Goal: Task Accomplishment & Management: Manage account settings

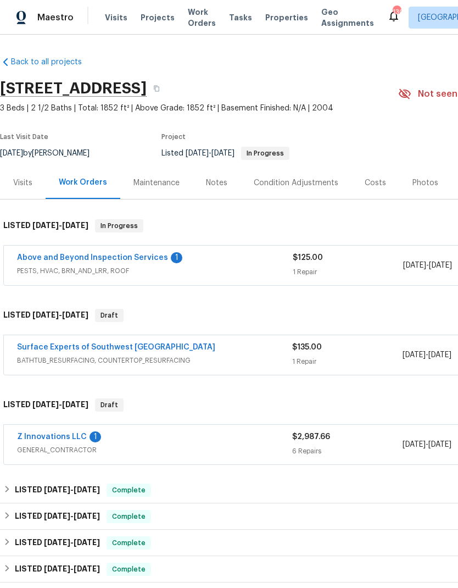
click at [151, 259] on link "Above and Beyond Inspection Services" at bounding box center [92, 258] width 151 height 8
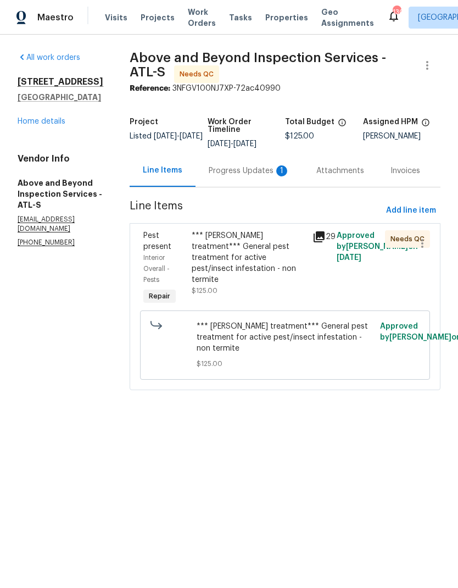
click at [254, 176] on div "Progress Updates 1" at bounding box center [249, 170] width 81 height 11
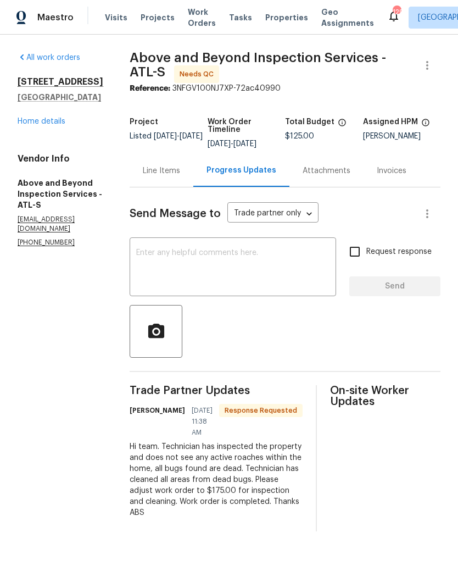
click at [180, 176] on div "Line Items" at bounding box center [161, 170] width 37 height 11
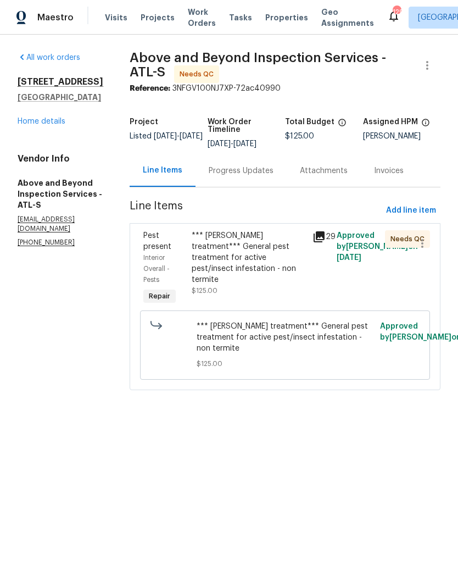
click at [264, 176] on div "Progress Updates" at bounding box center [241, 170] width 65 height 11
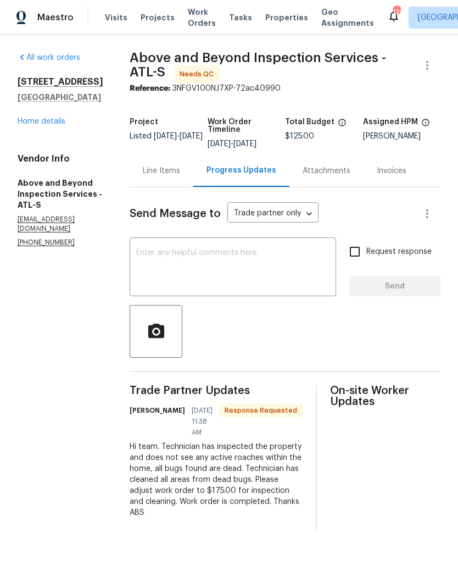
click at [180, 176] on div "Line Items" at bounding box center [161, 170] width 37 height 11
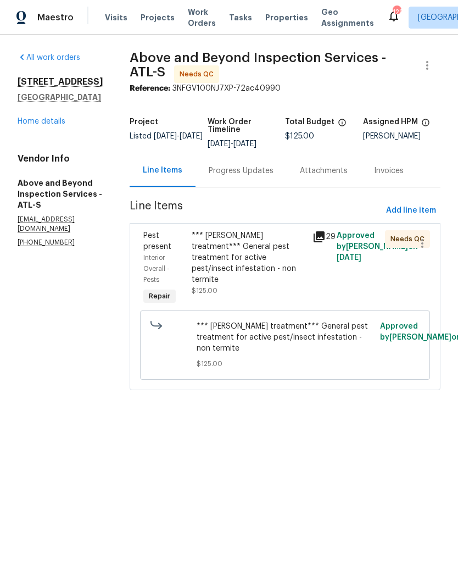
click at [260, 176] on div "Progress Updates" at bounding box center [241, 170] width 65 height 11
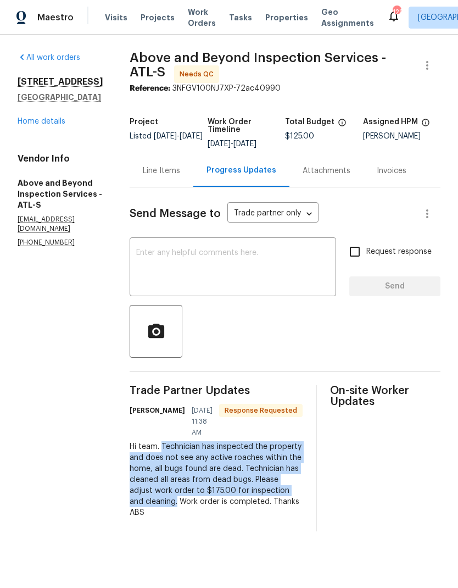
copy div "Technician has inspected the property and does not see any active roaches withi…"
click at [180, 176] on div "Line Items" at bounding box center [161, 170] width 37 height 11
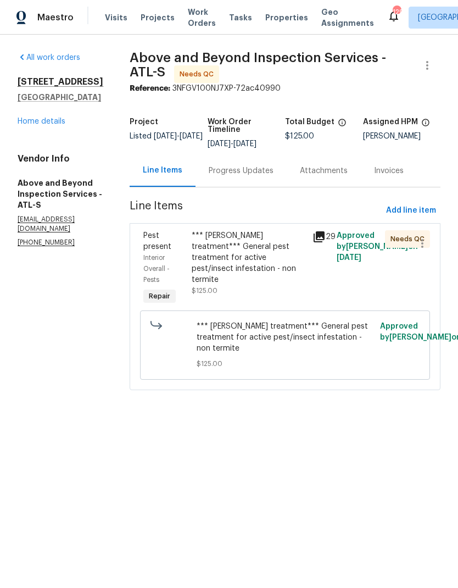
click at [276, 271] on div "*** Roach treatment*** General pest treatment for active pest/insect infestatio…" at bounding box center [249, 257] width 114 height 55
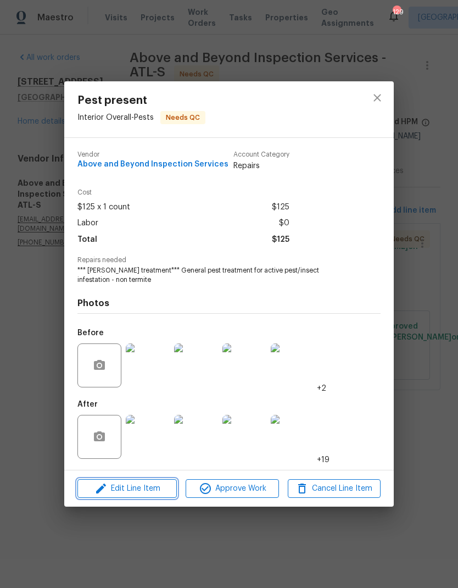
click at [164, 492] on span "Edit Line Item" at bounding box center [127, 489] width 93 height 14
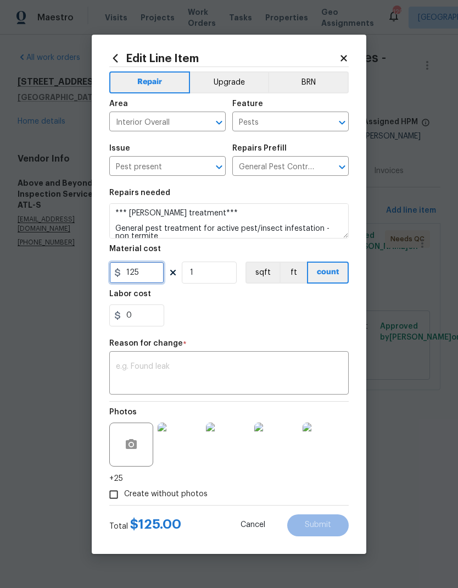
click at [155, 274] on input "125" at bounding box center [136, 273] width 55 height 22
type input "175"
click at [182, 366] on textarea at bounding box center [229, 374] width 226 height 23
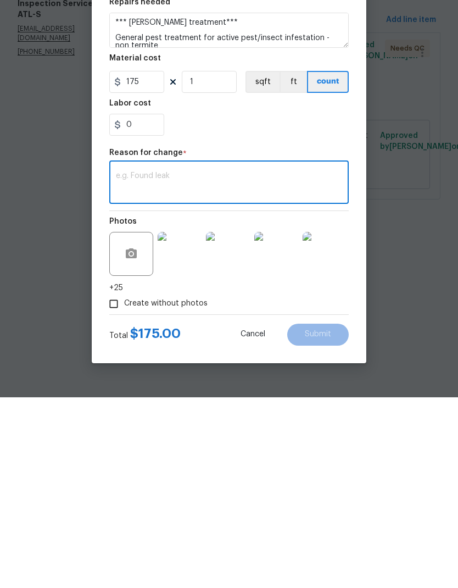
click at [154, 363] on textarea at bounding box center [229, 374] width 226 height 23
paste textarea "Technician has inspected the property and does not see any active roaches withi…"
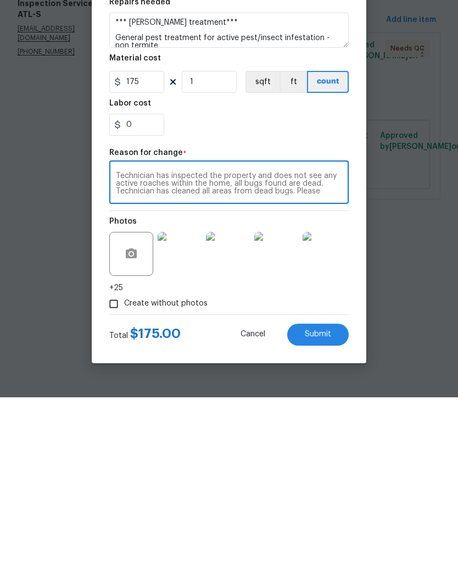
scroll to position [8, 0]
type textarea "Technician has inspected the property and does not see any active roaches withi…"
click at [324, 514] on button "Submit" at bounding box center [318, 525] width 62 height 22
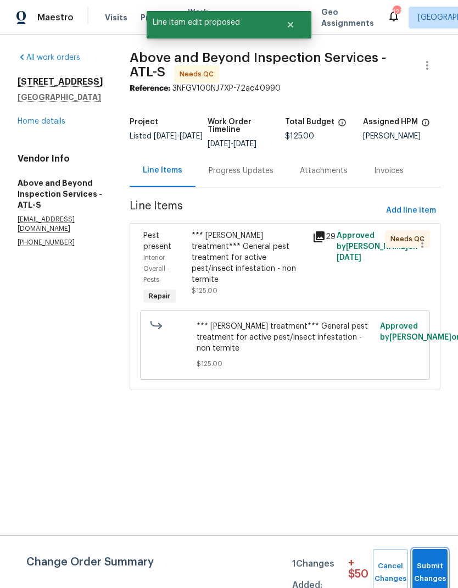
click at [429, 570] on span "Submit Changes" at bounding box center [430, 572] width 24 height 25
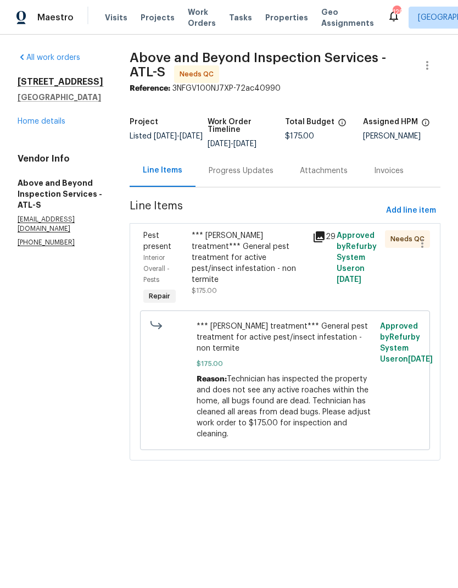
click at [280, 274] on div "*** Roach treatment*** General pest treatment for active pest/insect infestatio…" at bounding box center [249, 257] width 114 height 55
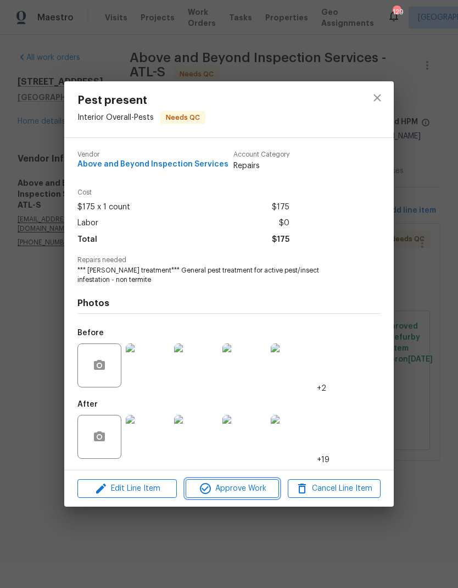
click at [250, 488] on span "Approve Work" at bounding box center [232, 489] width 86 height 14
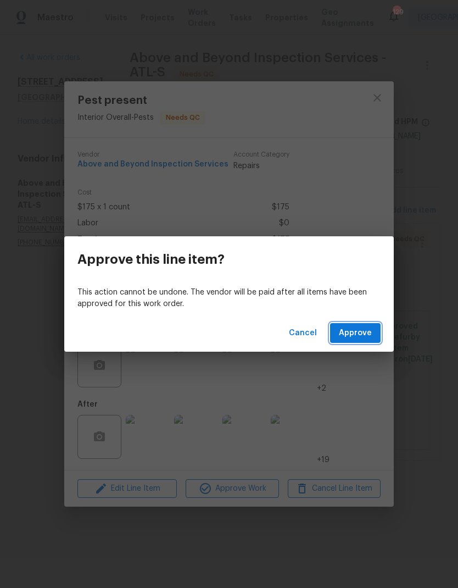
click at [355, 333] on span "Approve" at bounding box center [355, 333] width 33 height 14
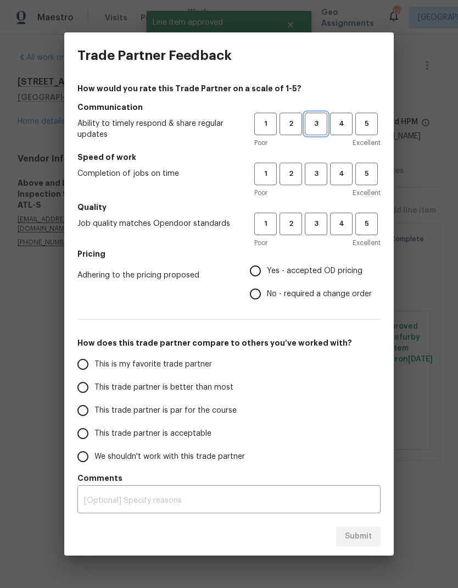
click at [316, 125] on span "3" at bounding box center [316, 124] width 20 height 13
click at [318, 172] on span "3" at bounding box center [316, 174] width 20 height 13
click at [318, 224] on span "3" at bounding box center [316, 224] width 20 height 13
click at [258, 293] on input "No - required a change order" at bounding box center [255, 293] width 23 height 23
radio input "true"
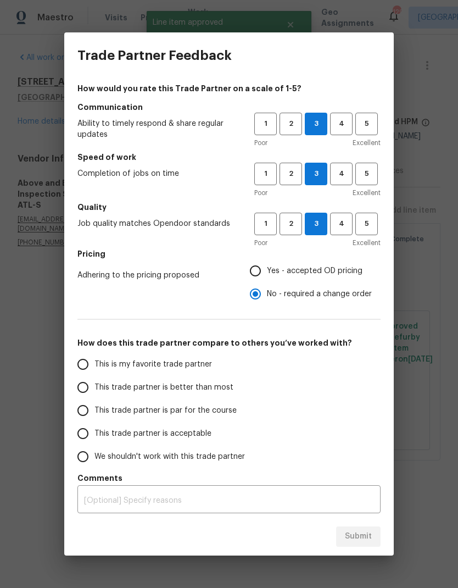
click at [83, 410] on input "This trade partner is par for the course" at bounding box center [82, 410] width 23 height 23
click at [369, 541] on span "Submit" at bounding box center [358, 537] width 27 height 14
radio input "true"
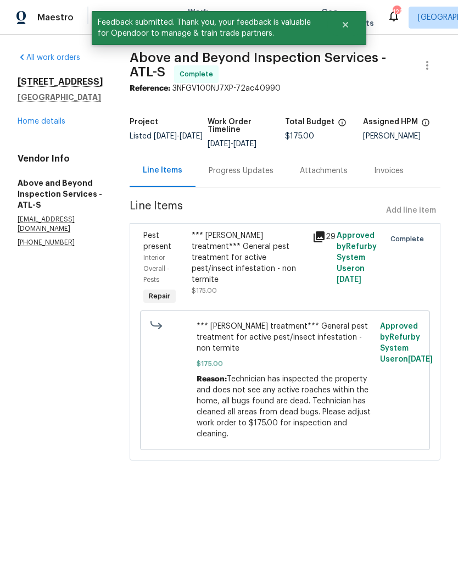
click at [60, 125] on link "Home details" at bounding box center [42, 122] width 48 height 8
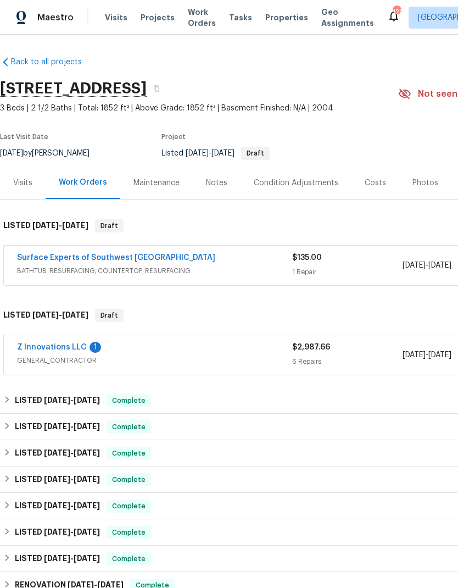
click at [68, 347] on link "Z Innovations LLC" at bounding box center [52, 347] width 70 height 8
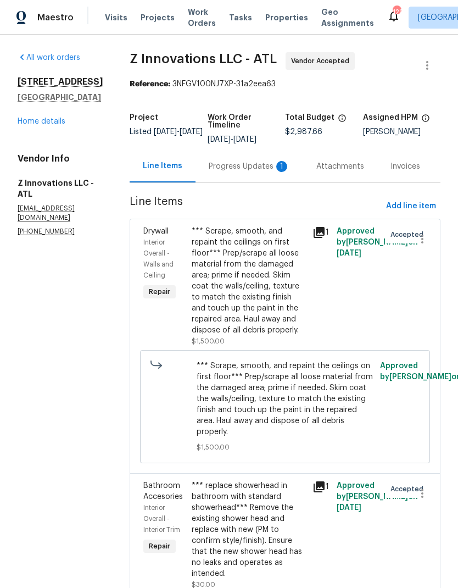
click at [250, 166] on div "Progress Updates 1" at bounding box center [249, 166] width 81 height 11
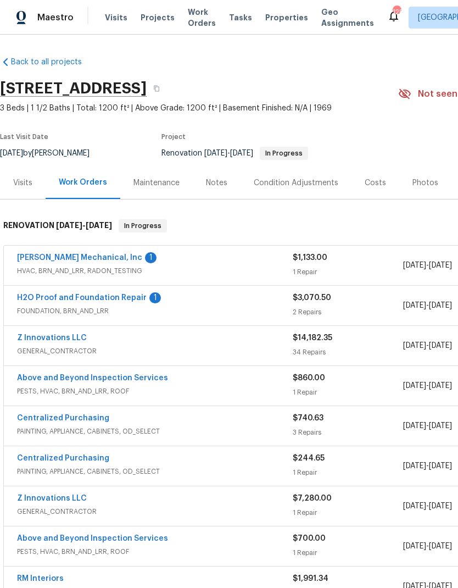
click at [124, 301] on link "H2O Proof and Foundation Repair" at bounding box center [82, 298] width 130 height 8
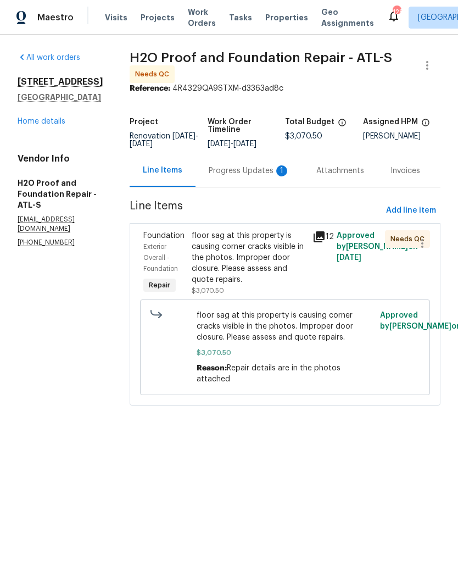
click at [230, 174] on div "Progress Updates 1" at bounding box center [249, 170] width 81 height 11
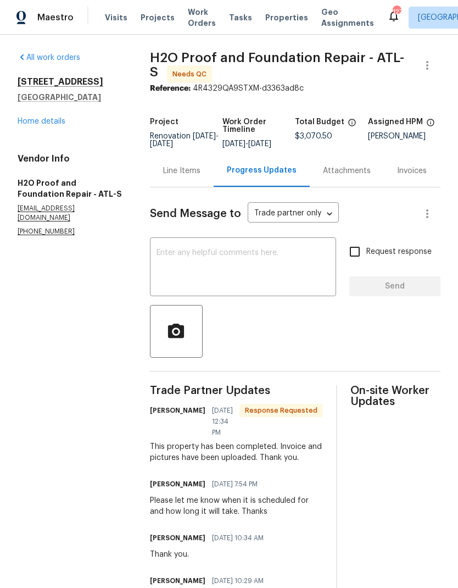
click at [191, 176] on div "Line Items" at bounding box center [181, 170] width 37 height 11
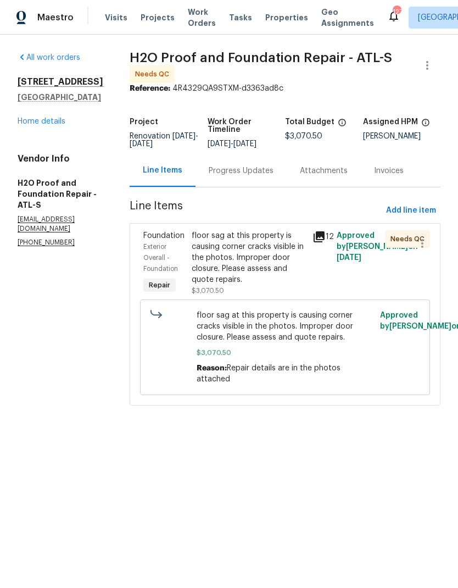
click at [232, 267] on div "floor sag at this property is causing corner cracks visible in the photos. Impr…" at bounding box center [249, 257] width 114 height 55
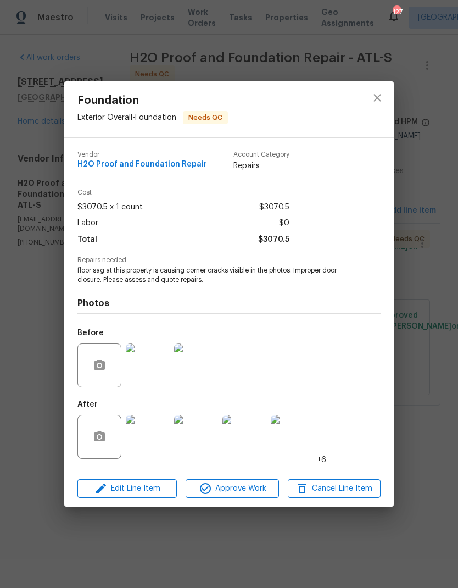
click at [150, 445] on img at bounding box center [148, 437] width 44 height 44
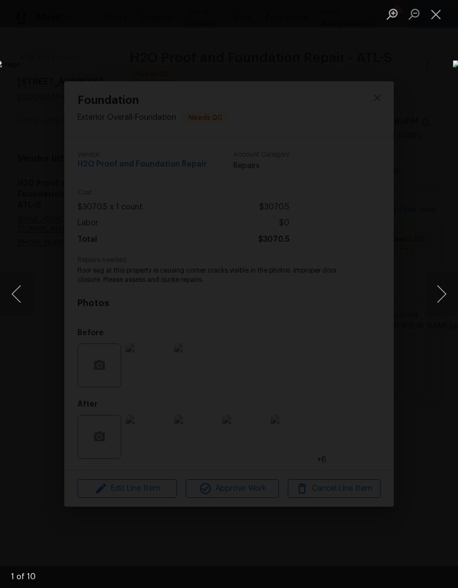
click at [441, 293] on button "Next image" at bounding box center [441, 294] width 33 height 44
click at [440, 293] on button "Next image" at bounding box center [441, 294] width 33 height 44
click at [439, 294] on button "Next image" at bounding box center [441, 294] width 33 height 44
click at [439, 295] on button "Next image" at bounding box center [441, 294] width 33 height 44
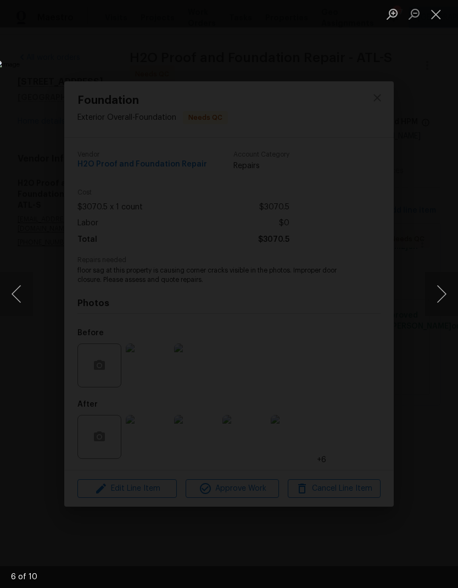
click at [438, 296] on button "Next image" at bounding box center [441, 294] width 33 height 44
click at [441, 295] on button "Next image" at bounding box center [441, 294] width 33 height 44
click at [441, 298] on button "Next image" at bounding box center [441, 294] width 33 height 44
click at [441, 297] on button "Next image" at bounding box center [441, 294] width 33 height 44
click at [440, 297] on button "Next image" at bounding box center [441, 294] width 33 height 44
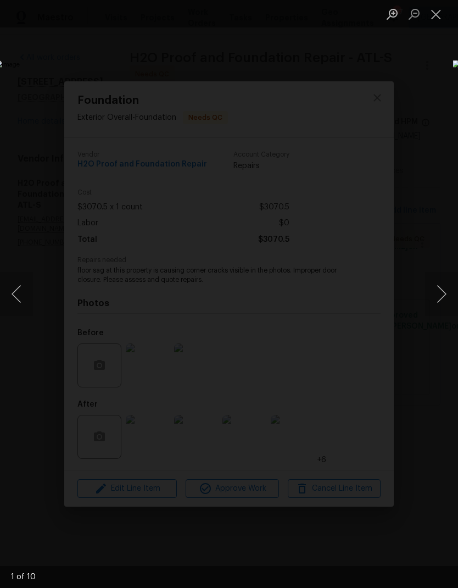
click at [439, 298] on button "Next image" at bounding box center [441, 294] width 33 height 44
click at [439, 299] on button "Next image" at bounding box center [441, 294] width 33 height 44
click at [438, 20] on button "Close lightbox" at bounding box center [436, 13] width 22 height 19
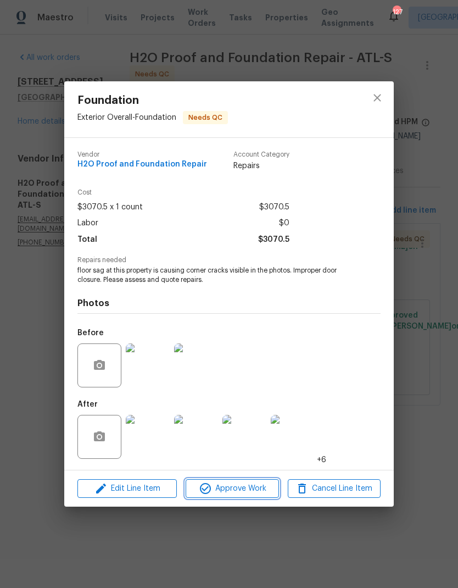
click at [258, 487] on span "Approve Work" at bounding box center [232, 489] width 86 height 14
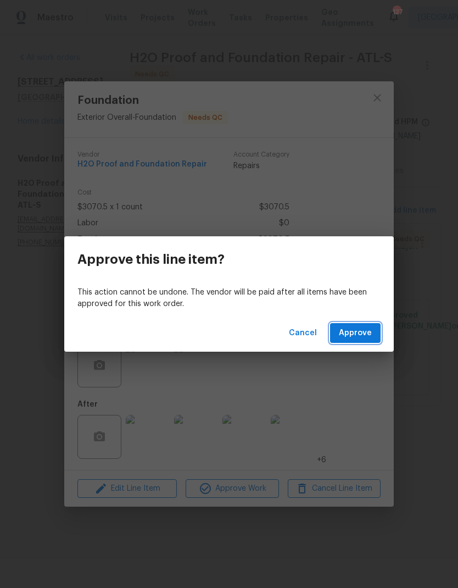
click at [361, 331] on span "Approve" at bounding box center [355, 333] width 33 height 14
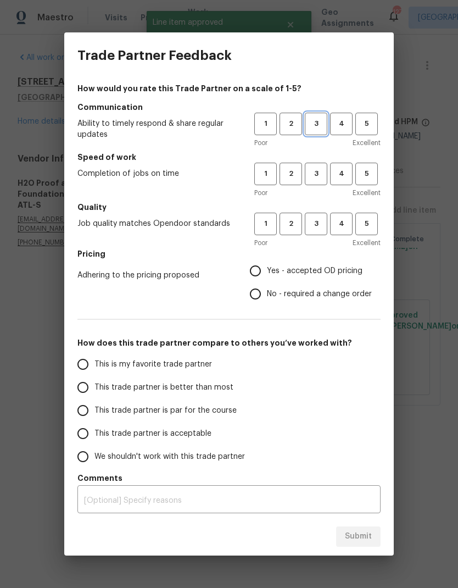
click at [320, 121] on span "3" at bounding box center [316, 124] width 20 height 13
click at [313, 169] on span "3" at bounding box center [316, 174] width 20 height 13
click at [319, 217] on button "3" at bounding box center [316, 224] width 23 height 23
click at [259, 300] on input "No - required a change order" at bounding box center [255, 293] width 23 height 23
radio input "true"
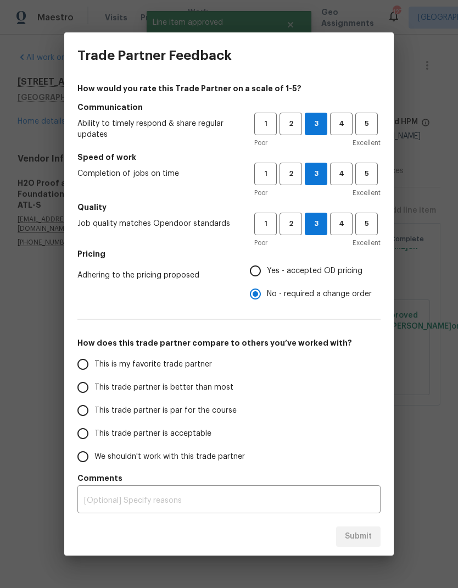
click at [87, 413] on input "This trade partner is par for the course" at bounding box center [82, 410] width 23 height 23
click at [368, 536] on span "Submit" at bounding box center [358, 537] width 27 height 14
radio input "true"
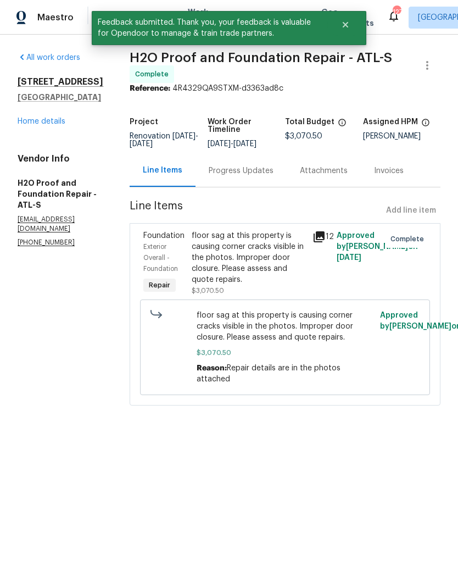
click at [58, 125] on link "Home details" at bounding box center [42, 122] width 48 height 8
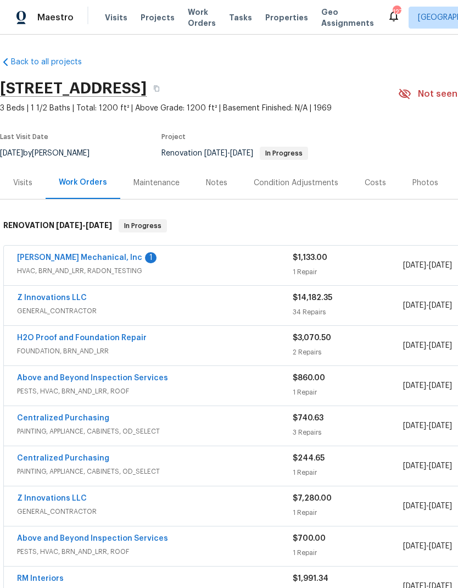
click at [88, 257] on link "JH Martin Mechanical, Inc" at bounding box center [79, 258] width 125 height 8
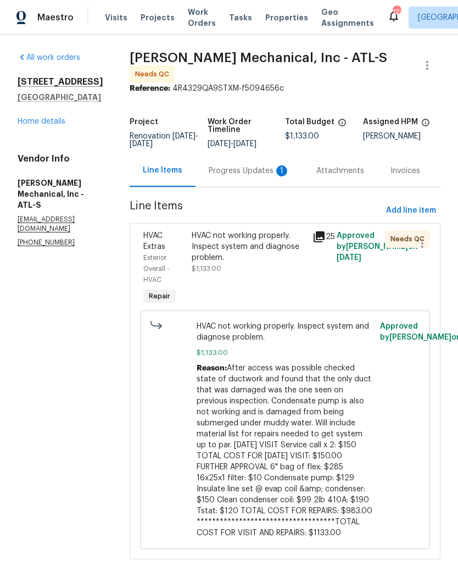
click at [247, 174] on div "Progress Updates 1" at bounding box center [249, 170] width 81 height 11
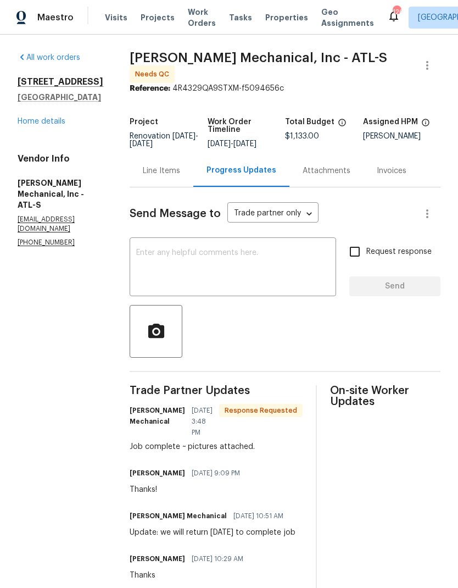
click at [180, 176] on div "Line Items" at bounding box center [161, 170] width 37 height 11
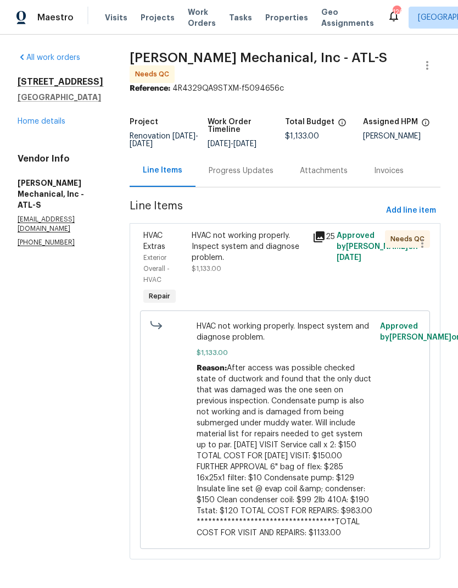
click at [257, 254] on div "HVAC not working properly. Inspect system and diagnose problem." at bounding box center [249, 246] width 114 height 33
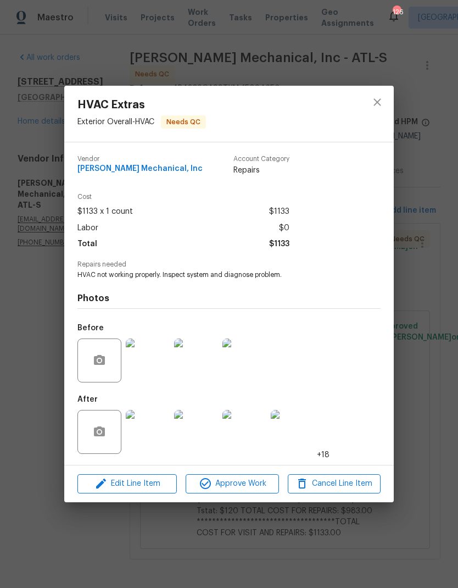
click at [150, 443] on img at bounding box center [148, 432] width 44 height 44
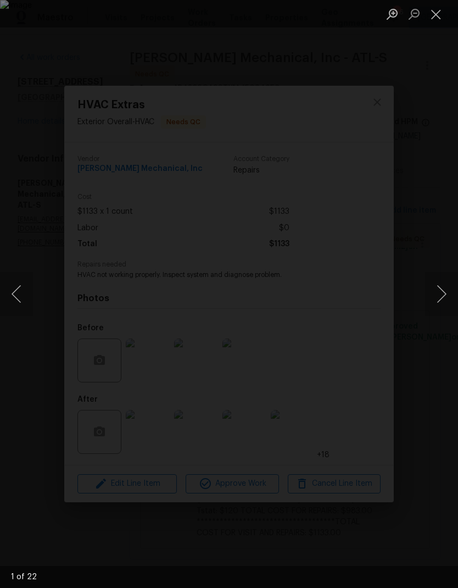
click at [442, 292] on button "Next image" at bounding box center [441, 294] width 33 height 44
click at [438, 296] on button "Next image" at bounding box center [441, 294] width 33 height 44
click at [437, 297] on button "Next image" at bounding box center [441, 294] width 33 height 44
click at [436, 298] on button "Next image" at bounding box center [441, 294] width 33 height 44
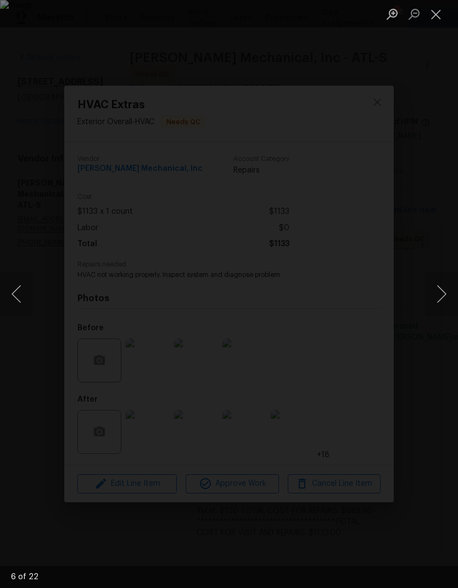
click at [437, 297] on button "Next image" at bounding box center [441, 294] width 33 height 44
click at [437, 298] on button "Next image" at bounding box center [441, 294] width 33 height 44
click at [436, 298] on button "Next image" at bounding box center [441, 294] width 33 height 44
click at [436, 299] on button "Next image" at bounding box center [441, 294] width 33 height 44
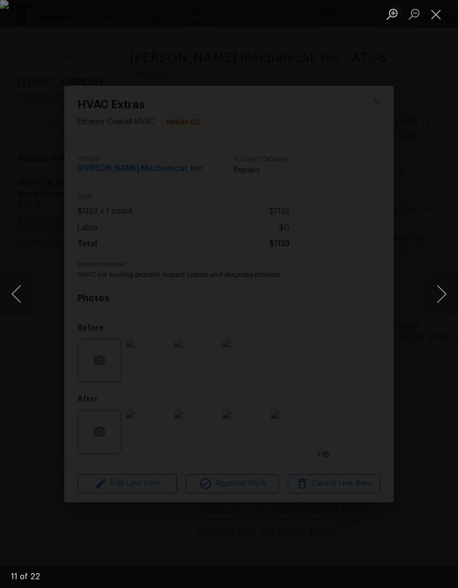
click at [437, 299] on button "Next image" at bounding box center [441, 294] width 33 height 44
click at [436, 299] on button "Next image" at bounding box center [441, 294] width 33 height 44
click at [436, 300] on button "Next image" at bounding box center [441, 294] width 33 height 44
click at [439, 298] on button "Next image" at bounding box center [441, 294] width 33 height 44
click at [439, 300] on button "Next image" at bounding box center [441, 294] width 33 height 44
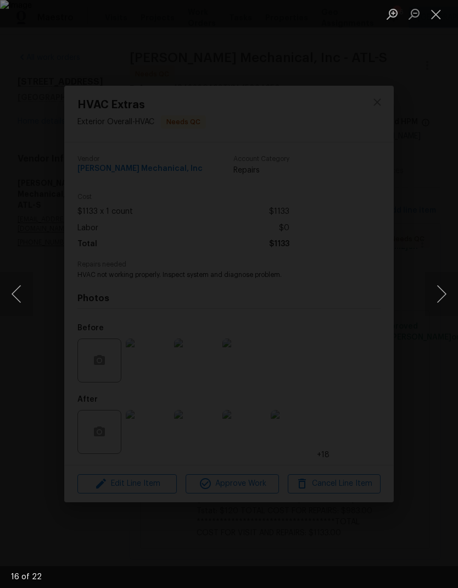
click at [439, 300] on button "Next image" at bounding box center [441, 294] width 33 height 44
click at [437, 300] on button "Next image" at bounding box center [441, 294] width 33 height 44
click at [26, 296] on button "Previous image" at bounding box center [16, 294] width 33 height 44
click at [440, 291] on button "Next image" at bounding box center [441, 294] width 33 height 44
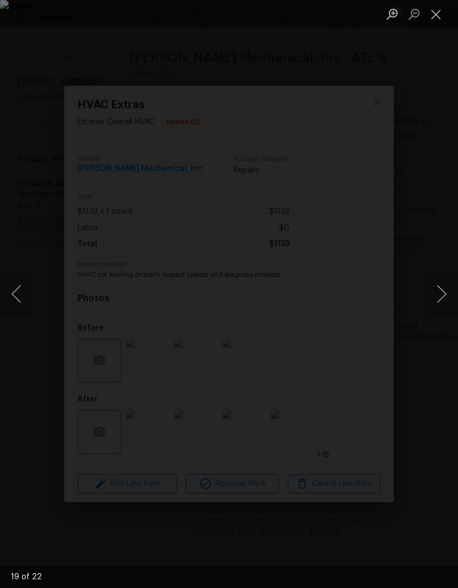
click at [440, 291] on button "Next image" at bounding box center [441, 294] width 33 height 44
click at [440, 293] on button "Next image" at bounding box center [441, 294] width 33 height 44
click at [440, 294] on button "Next image" at bounding box center [441, 294] width 33 height 44
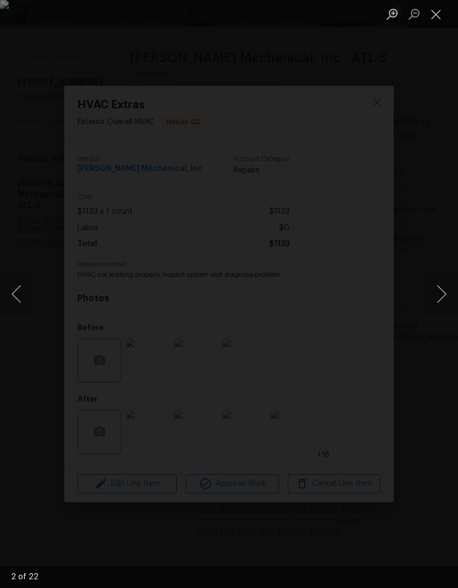
click at [440, 293] on button "Next image" at bounding box center [441, 294] width 33 height 44
click at [440, 295] on button "Next image" at bounding box center [441, 294] width 33 height 44
click at [440, 296] on button "Next image" at bounding box center [441, 294] width 33 height 44
click at [439, 296] on button "Next image" at bounding box center [441, 294] width 33 height 44
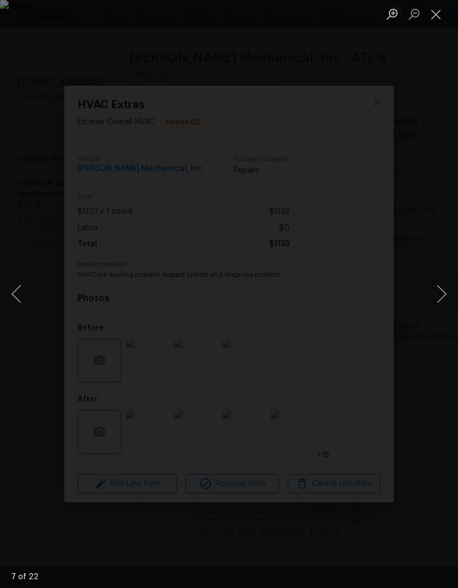
click at [439, 297] on button "Next image" at bounding box center [441, 294] width 33 height 44
click at [438, 297] on button "Next image" at bounding box center [441, 294] width 33 height 44
click at [439, 298] on button "Next image" at bounding box center [441, 294] width 33 height 44
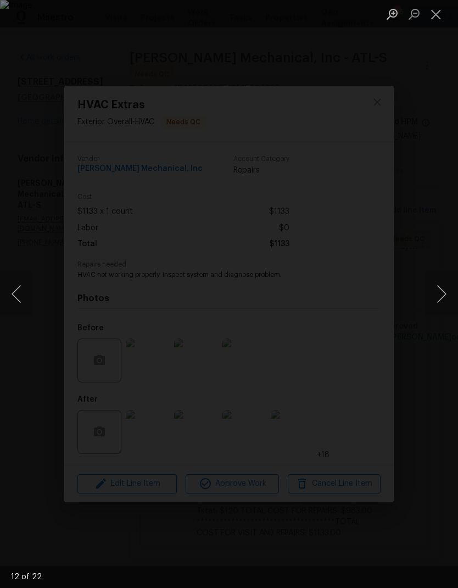
click at [438, 297] on button "Next image" at bounding box center [441, 294] width 33 height 44
click at [439, 298] on button "Next image" at bounding box center [441, 294] width 33 height 44
click at [26, 296] on button "Previous image" at bounding box center [16, 294] width 33 height 44
click at [434, 21] on button "Close lightbox" at bounding box center [436, 13] width 22 height 19
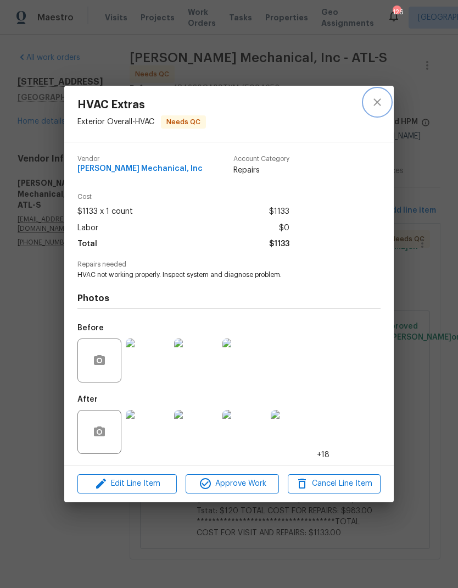
click at [376, 104] on icon "close" at bounding box center [377, 102] width 13 height 13
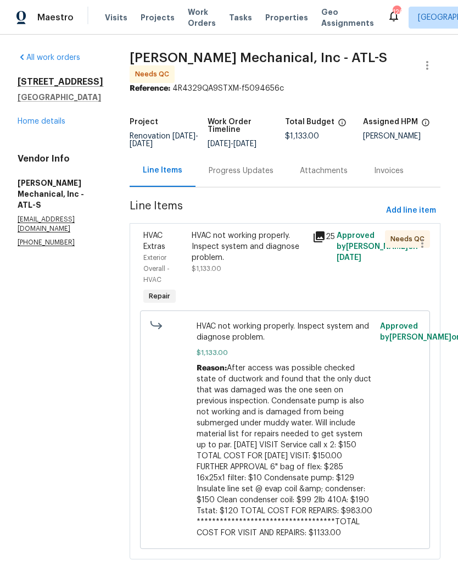
click at [54, 124] on link "Home details" at bounding box center [42, 122] width 48 height 8
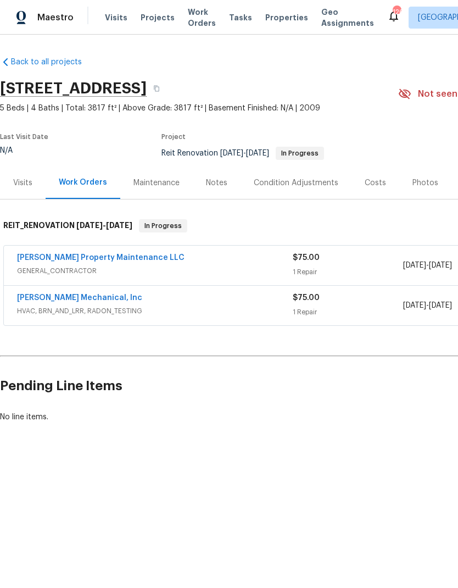
click at [119, 260] on link "Glen Property Maintenance LLC" at bounding box center [101, 258] width 168 height 8
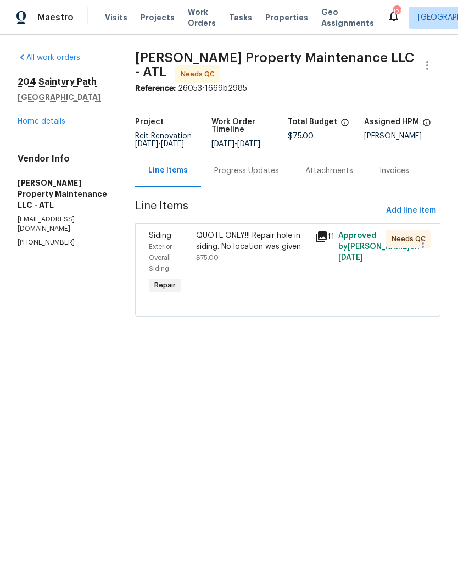
click at [262, 173] on div "Progress Updates" at bounding box center [246, 170] width 65 height 11
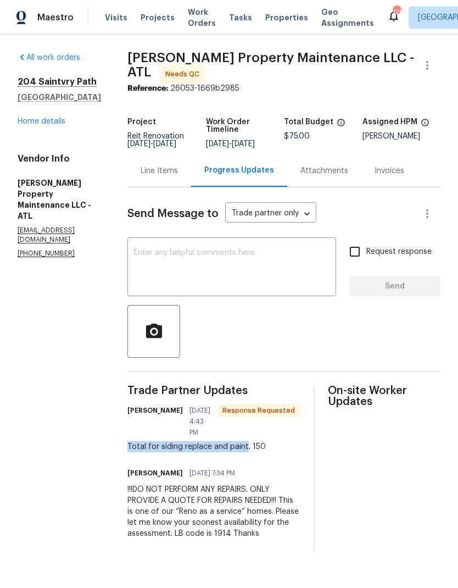
copy div "Total for siding replace and paint"
click at [173, 170] on div "Line Items" at bounding box center [159, 170] width 37 height 11
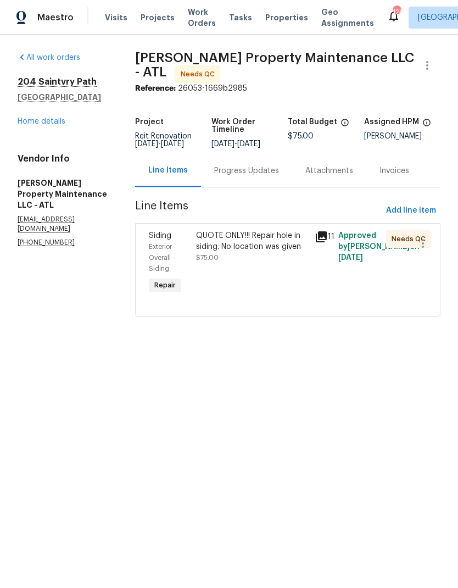
click at [268, 240] on div "QUOTE ONLY!!! Repair hole in siding. No location was given" at bounding box center [252, 241] width 112 height 22
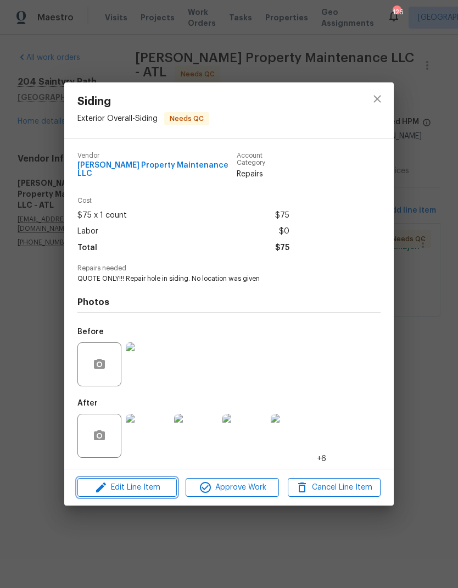
click at [159, 486] on span "Edit Line Item" at bounding box center [127, 488] width 93 height 14
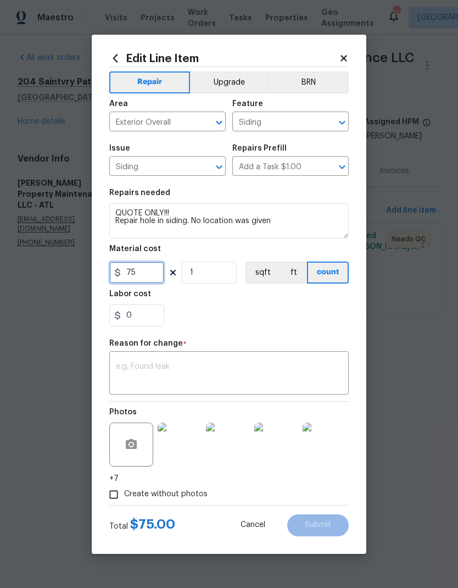
click at [153, 274] on input "75" at bounding box center [136, 273] width 55 height 22
type input "150"
click at [225, 275] on input "1" at bounding box center [209, 273] width 55 height 22
click at [203, 366] on textarea at bounding box center [229, 374] width 226 height 23
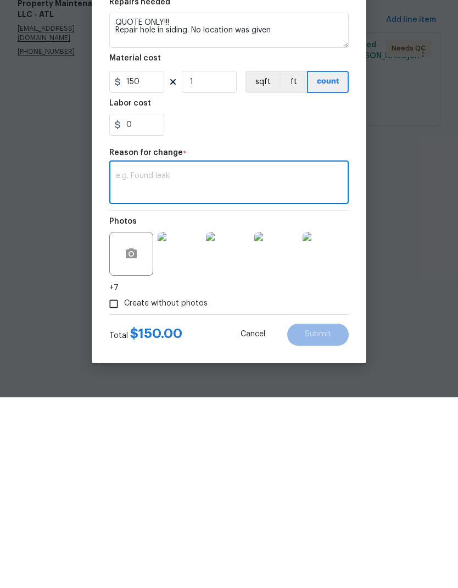
click at [186, 363] on textarea at bounding box center [229, 374] width 226 height 23
paste textarea "Total for siding replace and paint"
type textarea "Total for siding replace and paint"
click at [329, 521] on span "Submit" at bounding box center [318, 525] width 26 height 8
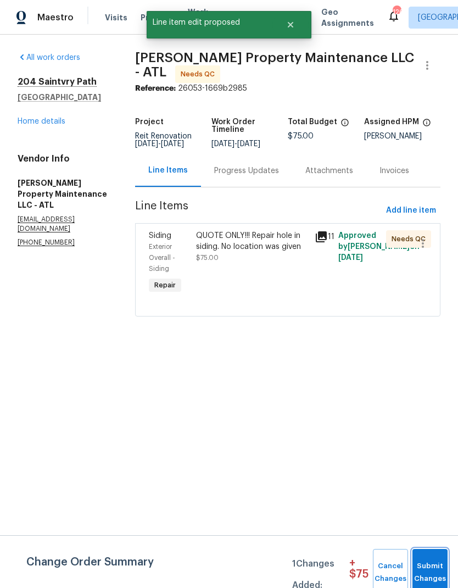
click at [436, 569] on span "Submit Changes" at bounding box center [430, 572] width 24 height 25
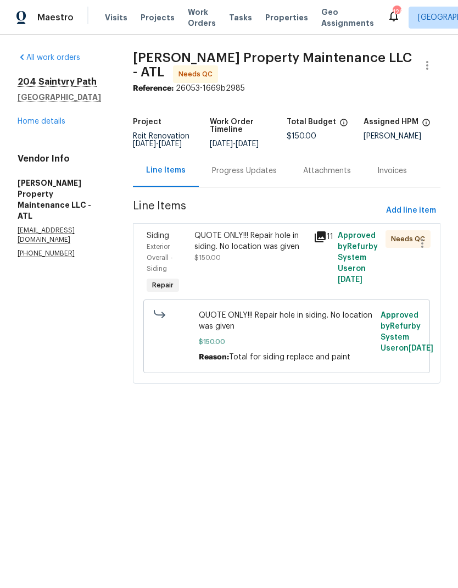
click at [259, 171] on div "Progress Updates" at bounding box center [244, 170] width 65 height 11
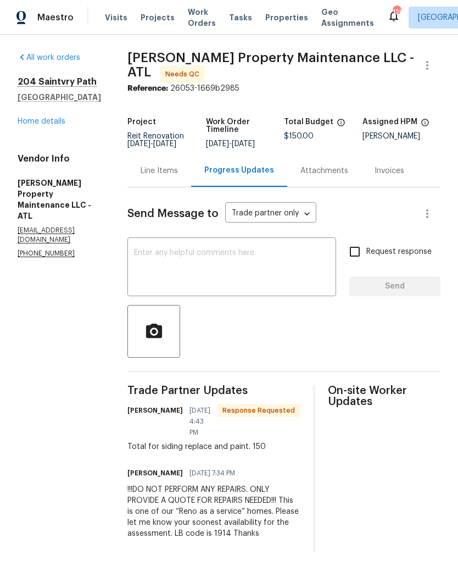
click at [236, 251] on textarea at bounding box center [232, 268] width 196 height 38
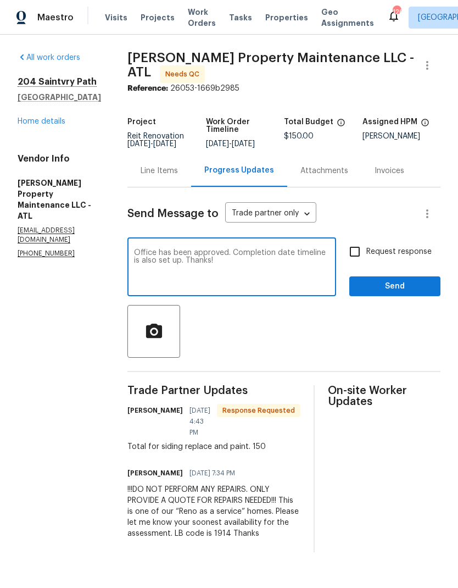
click at [148, 254] on textarea "Office has been approved. Completion date timeline is also set up. Thanks!" at bounding box center [232, 268] width 196 height 38
click at [247, 273] on textarea "Office has been approved. Completion date timeline is also set up. Thanks!" at bounding box center [232, 268] width 196 height 38
click at [240, 253] on textarea "Office has been approved. Completion date timeline is also set up. Thanks!" at bounding box center [232, 268] width 196 height 38
click at [321, 255] on textarea "This has been approved. Completion date timeline is also set up. Thanks!" at bounding box center [232, 268] width 196 height 38
click at [174, 263] on textarea "This has been approved. Completion date timeline has also set up. Thanks!" at bounding box center [232, 268] width 196 height 38
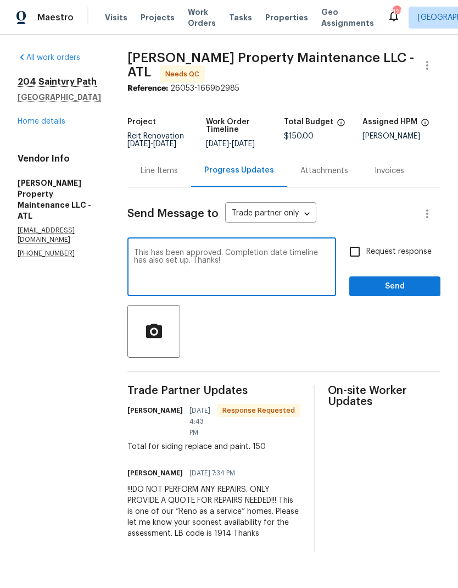
click at [174, 263] on textarea "This has been approved. Completion date timeline has also set up. Thanks!" at bounding box center [232, 268] width 196 height 38
type textarea "This has been approved. Completion date timeline has also been updated. Thanks!"
click at [361, 253] on input "Request response" at bounding box center [354, 251] width 23 height 23
checkbox input "true"
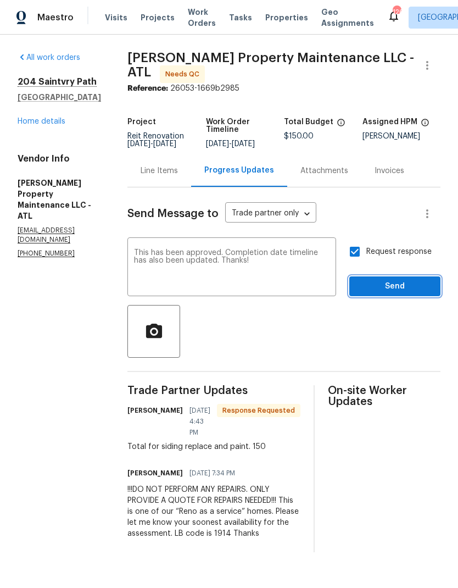
click at [398, 289] on span "Send" at bounding box center [395, 287] width 74 height 14
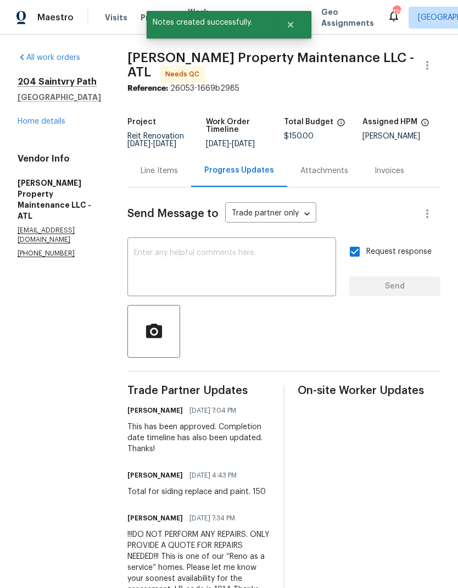
click at [57, 124] on link "Home details" at bounding box center [42, 122] width 48 height 8
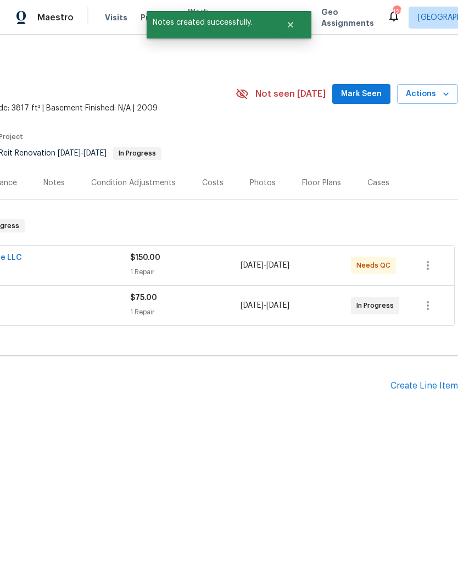
scroll to position [0, 163]
click at [434, 268] on icon "button" at bounding box center [428, 265] width 13 height 13
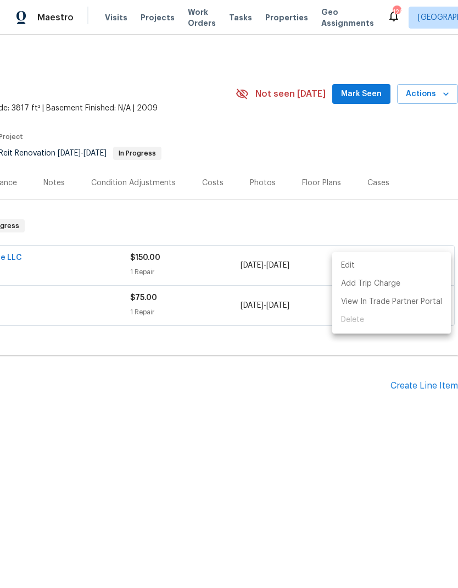
click at [351, 265] on li "Edit" at bounding box center [391, 266] width 119 height 18
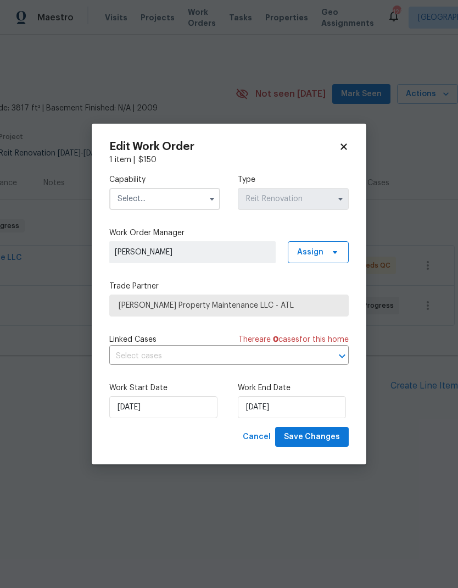
click at [209, 199] on icon "button" at bounding box center [212, 199] width 9 height 9
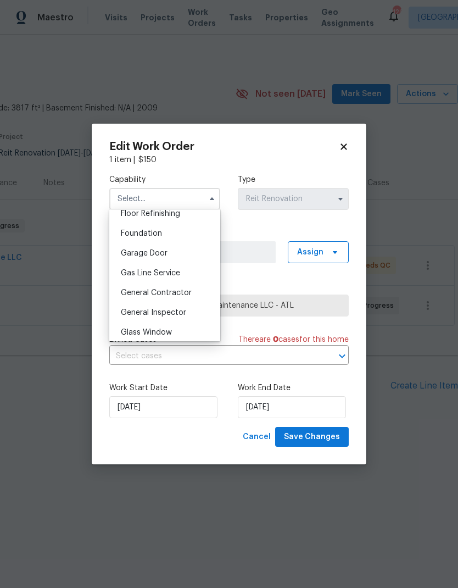
scroll to position [459, 0]
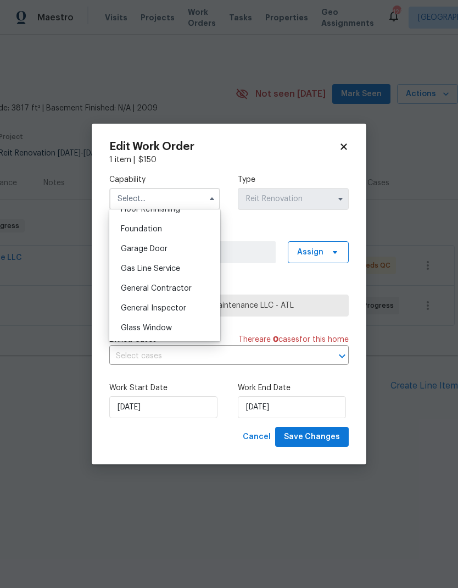
click at [189, 293] on div "General Contractor" at bounding box center [165, 289] width 106 height 20
type input "General Contractor"
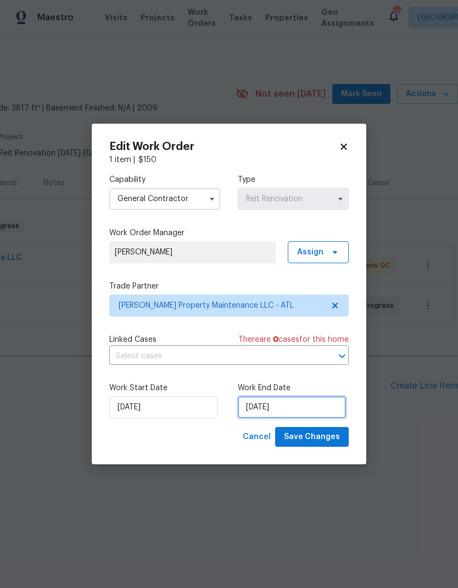
click at [303, 410] on input "9/2/2025" at bounding box center [292, 407] width 108 height 22
select select "8"
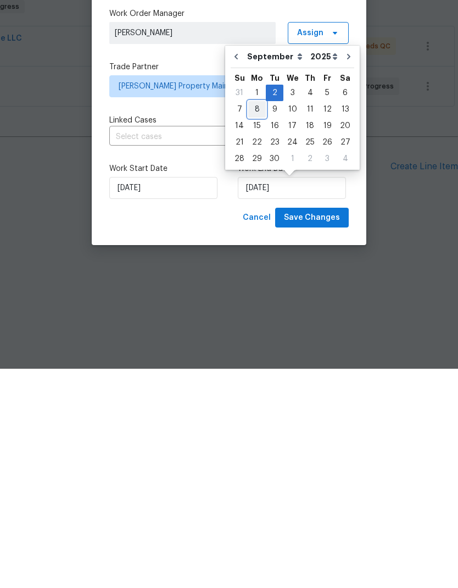
click at [255, 321] on div "8" at bounding box center [257, 328] width 18 height 15
type input "[DATE]"
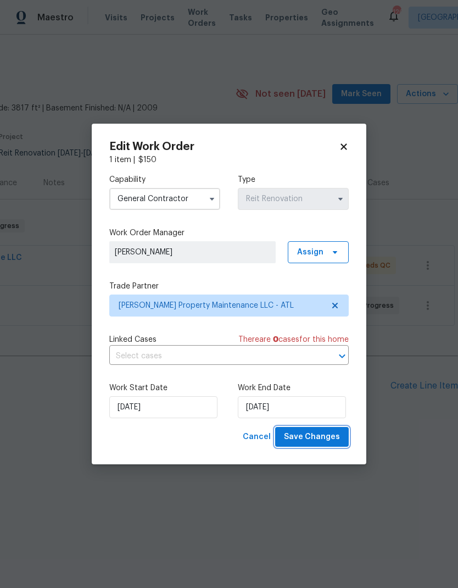
click at [326, 437] on span "Save Changes" at bounding box center [312, 437] width 56 height 14
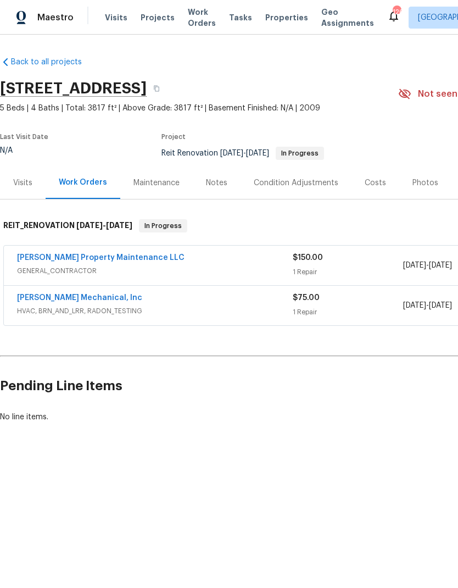
click at [91, 301] on link "[PERSON_NAME] Mechanical, Inc" at bounding box center [79, 298] width 125 height 8
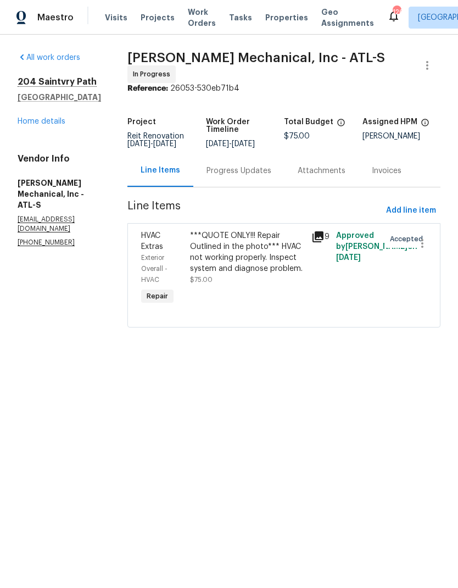
click at [271, 176] on div "Progress Updates" at bounding box center [239, 170] width 65 height 11
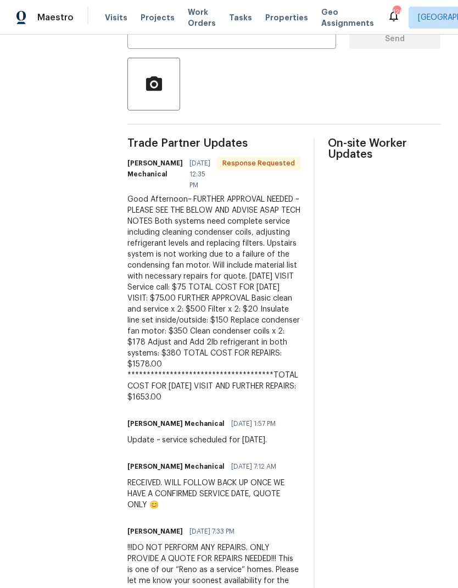
scroll to position [248, 0]
copy div "**********"
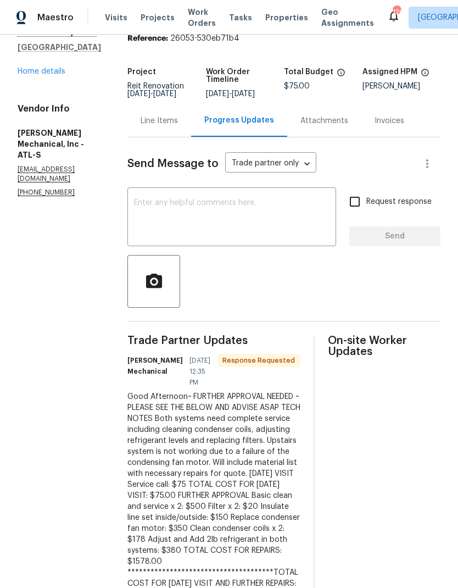
scroll to position [46, 0]
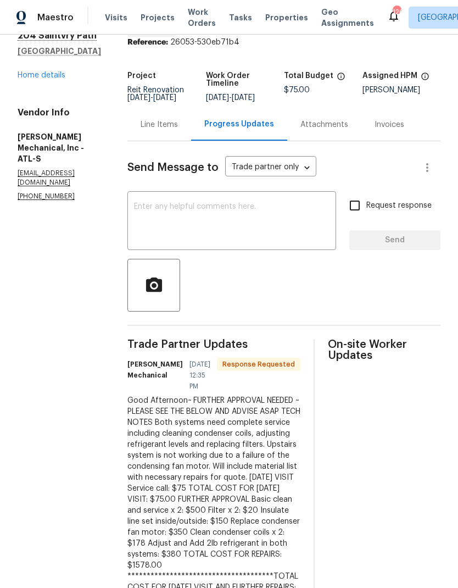
click at [191, 135] on div "Line Items" at bounding box center [160, 124] width 64 height 32
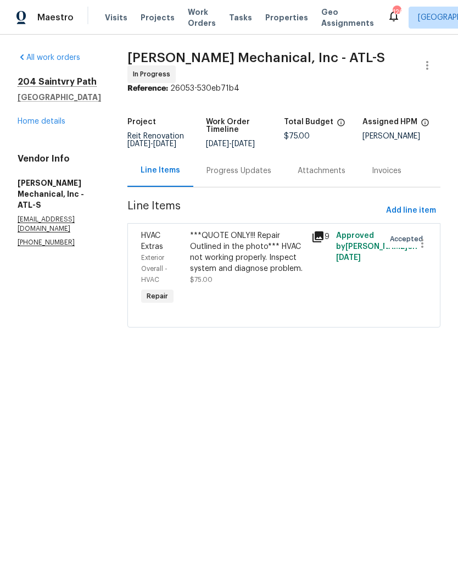
click at [257, 266] on div "***QUOTE ONLY!!! Repair Outlined in the photo*** HVAC not working properly. Ins…" at bounding box center [247, 252] width 115 height 44
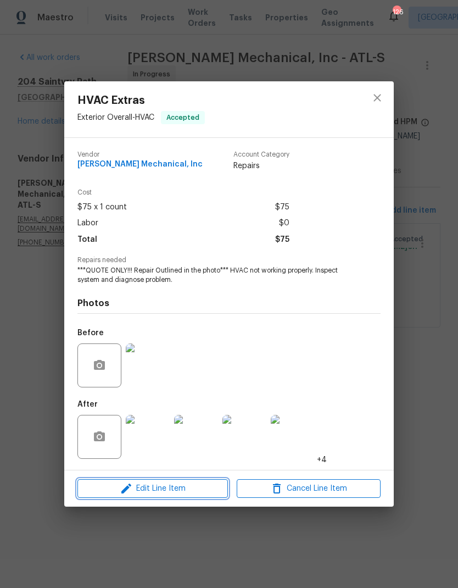
click at [173, 488] on span "Edit Line Item" at bounding box center [153, 489] width 144 height 14
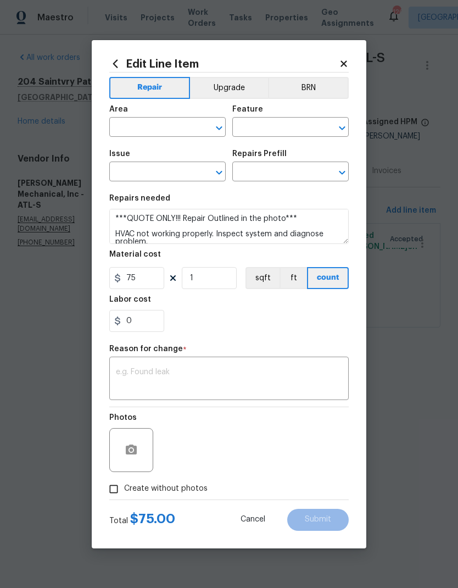
type input "Exterior Overall"
type input "HVAC"
type input "HVAC Extras"
type input "HVAC Assessment $75.00"
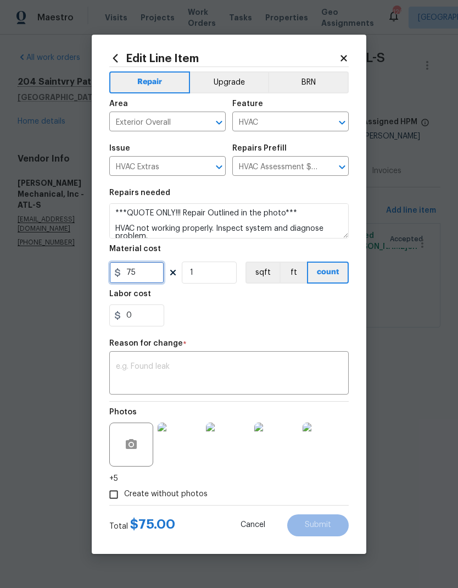
click at [146, 275] on input "75" at bounding box center [136, 273] width 55 height 22
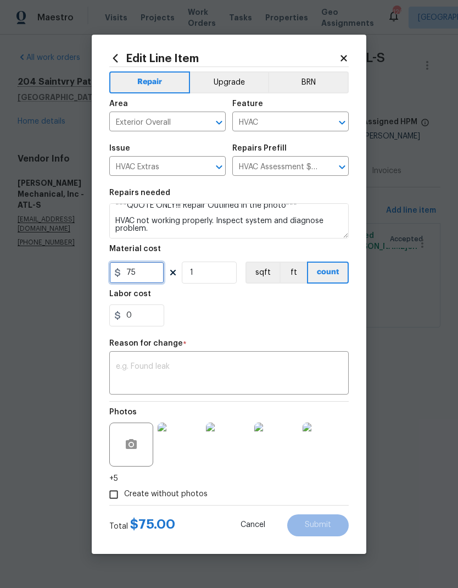
scroll to position [8, 0]
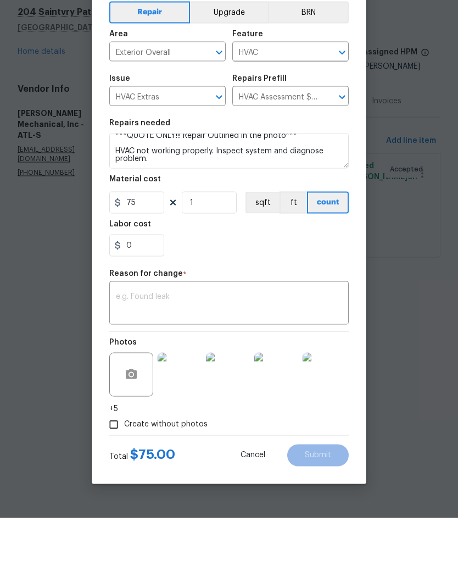
click at [213, 363] on textarea at bounding box center [229, 374] width 226 height 23
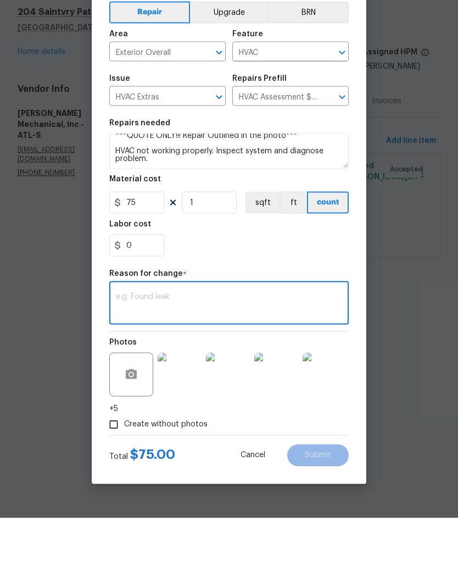
click at [203, 363] on textarea at bounding box center [229, 374] width 226 height 23
paste textarea "**********"
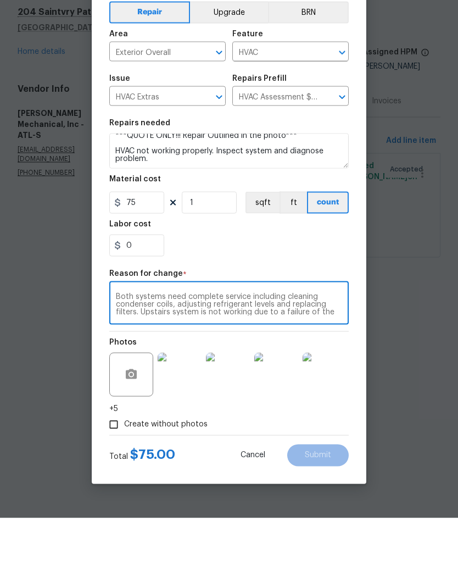
scroll to position [69, 0]
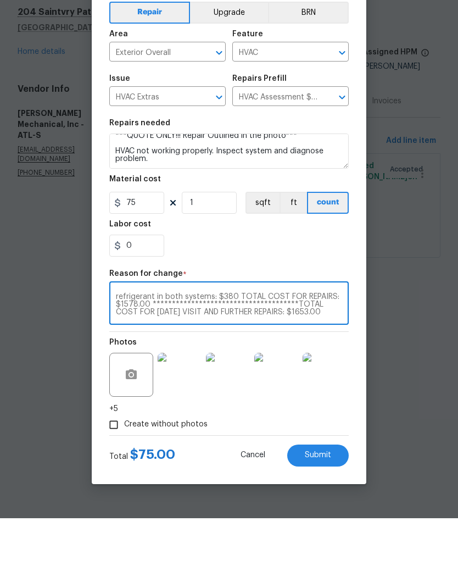
type textarea "**********"
click at [152, 262] on input "75" at bounding box center [136, 273] width 55 height 22
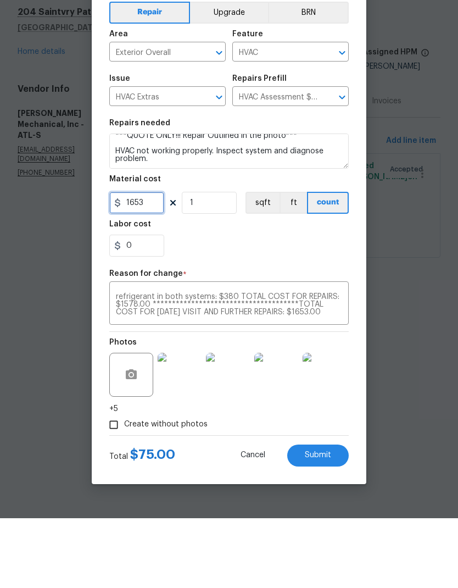
type input "1653"
click at [220, 262] on input "1" at bounding box center [209, 273] width 55 height 22
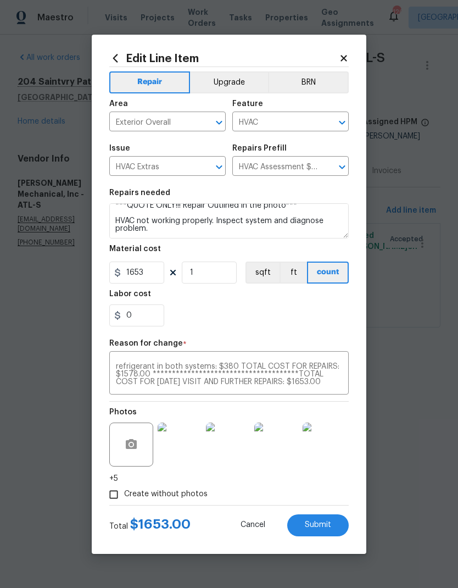
click at [324, 526] on span "Submit" at bounding box center [318, 525] width 26 height 8
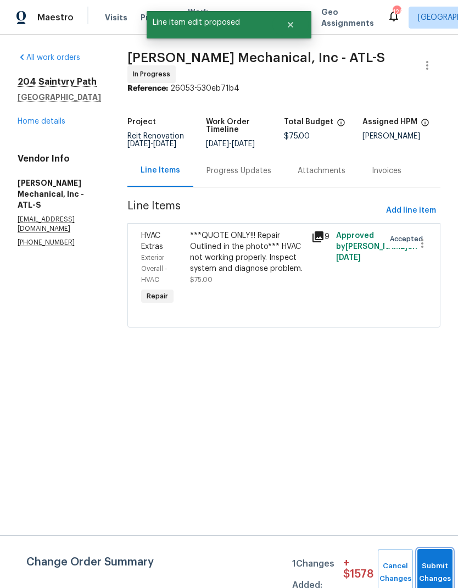
click at [429, 566] on button "Submit Changes" at bounding box center [435, 572] width 35 height 47
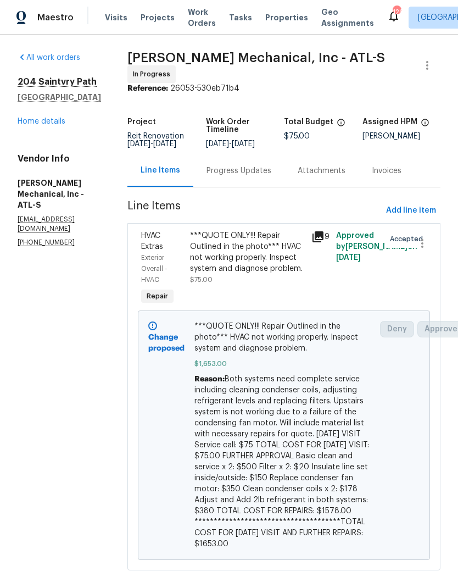
click at [271, 172] on div "Progress Updates" at bounding box center [239, 170] width 65 height 11
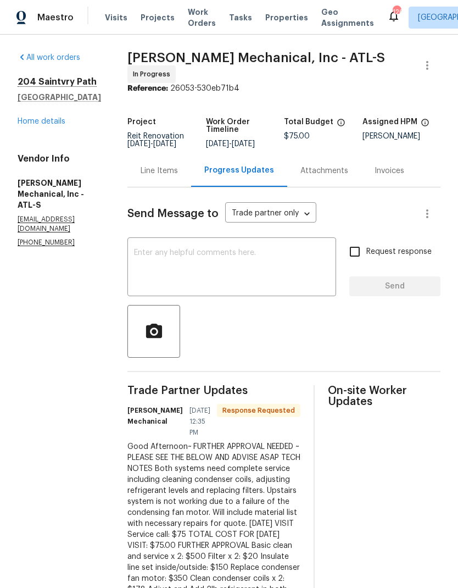
click at [246, 261] on textarea at bounding box center [232, 268] width 196 height 38
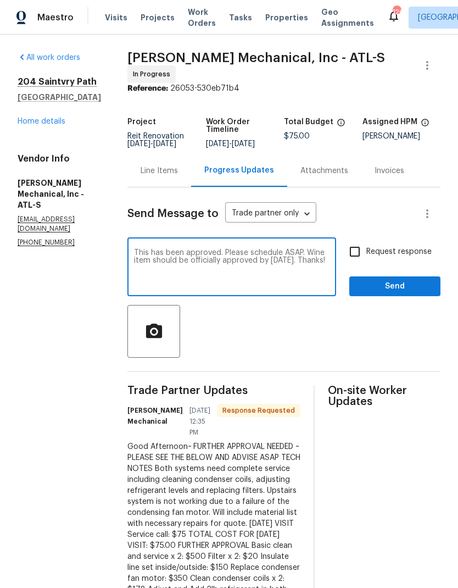
click at [165, 271] on textarea "This has been approved. Please schedule ASAP. Wine item should be officially ap…" at bounding box center [232, 268] width 196 height 38
click at [160, 267] on textarea "This has been approved. Please schedule ASAP. Wine item should be officially ap…" at bounding box center [232, 268] width 196 height 38
click at [254, 280] on textarea "This has been approved. Please schedule ASAP. Line item should be officially ap…" at bounding box center [232, 268] width 196 height 38
type textarea "This has been approved. Please schedule ASAP. Line item should be officially ap…"
click at [363, 257] on input "Request response" at bounding box center [354, 251] width 23 height 23
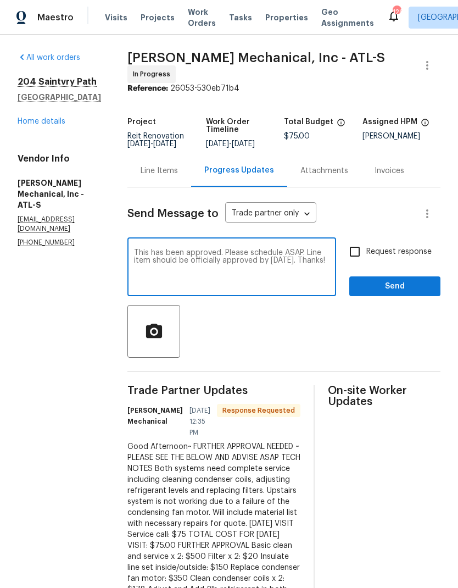
checkbox input "true"
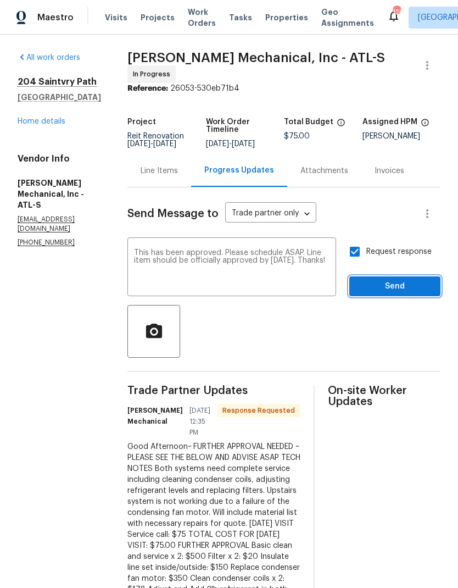
click at [404, 285] on span "Send" at bounding box center [395, 287] width 74 height 14
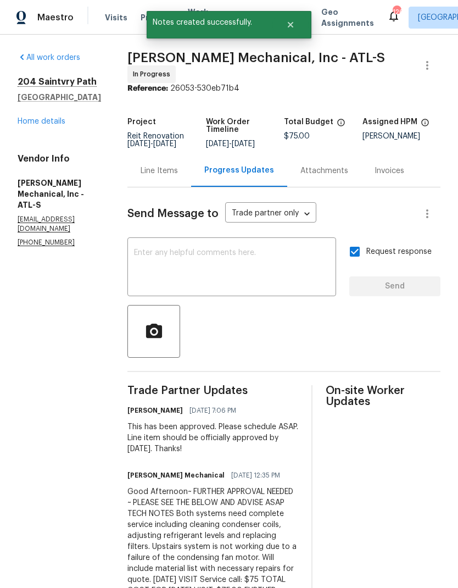
click at [62, 123] on link "Home details" at bounding box center [42, 122] width 48 height 8
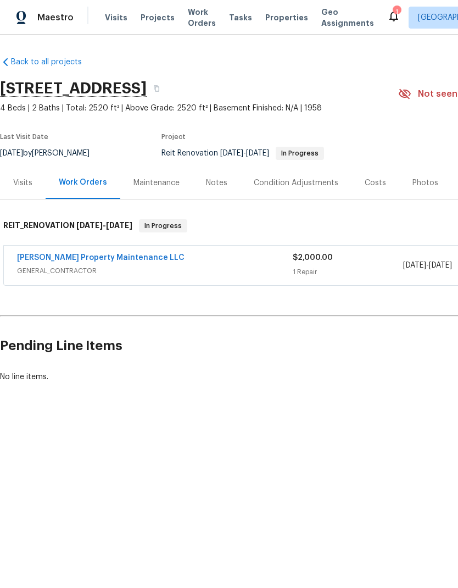
click at [118, 258] on link "[PERSON_NAME] Property Maintenance LLC" at bounding box center [101, 258] width 168 height 8
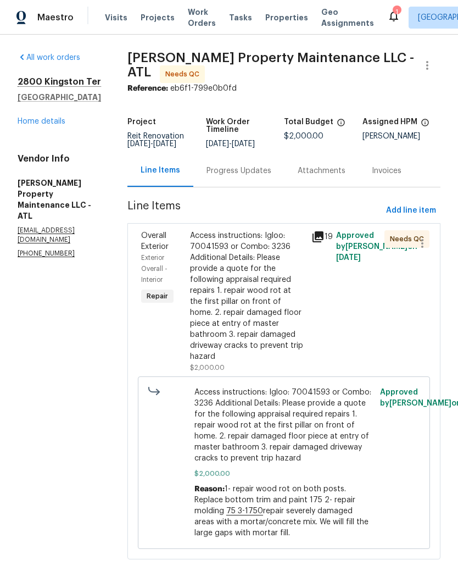
click at [275, 280] on div "Access instructions: Igloo: 70041593 or Combo: 3236 Additional Details: Please …" at bounding box center [247, 296] width 115 height 132
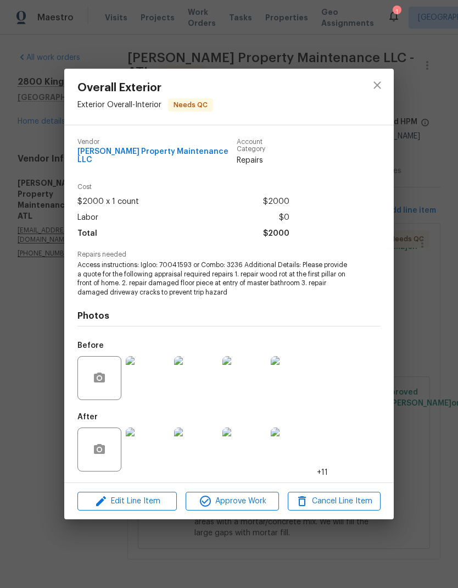
click at [148, 456] on img at bounding box center [148, 450] width 44 height 44
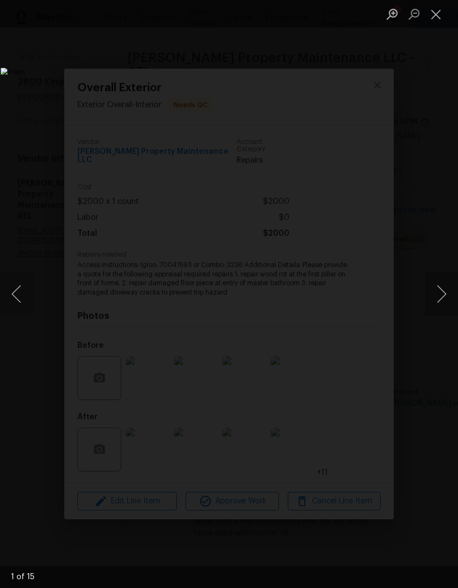
click at [440, 292] on button "Next image" at bounding box center [441, 294] width 33 height 44
click at [437, 293] on button "Next image" at bounding box center [441, 294] width 33 height 44
click at [437, 291] on button "Next image" at bounding box center [441, 294] width 33 height 44
click at [440, 292] on button "Next image" at bounding box center [441, 294] width 33 height 44
click at [436, 293] on button "Next image" at bounding box center [441, 294] width 33 height 44
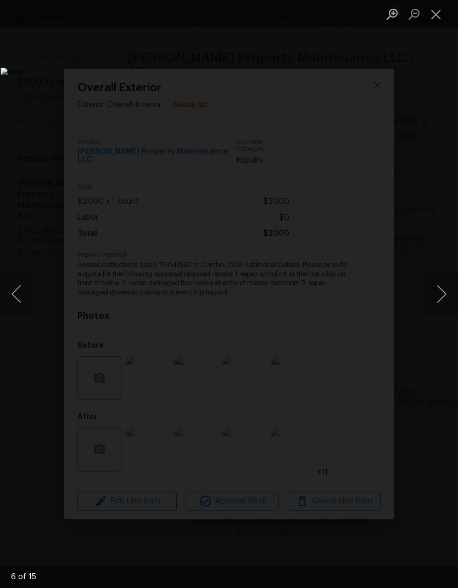
click at [438, 295] on button "Next image" at bounding box center [441, 294] width 33 height 44
click at [439, 295] on button "Next image" at bounding box center [441, 294] width 33 height 44
click at [439, 296] on button "Next image" at bounding box center [441, 294] width 33 height 44
click at [438, 298] on button "Next image" at bounding box center [441, 294] width 33 height 44
click at [438, 299] on button "Next image" at bounding box center [441, 294] width 33 height 44
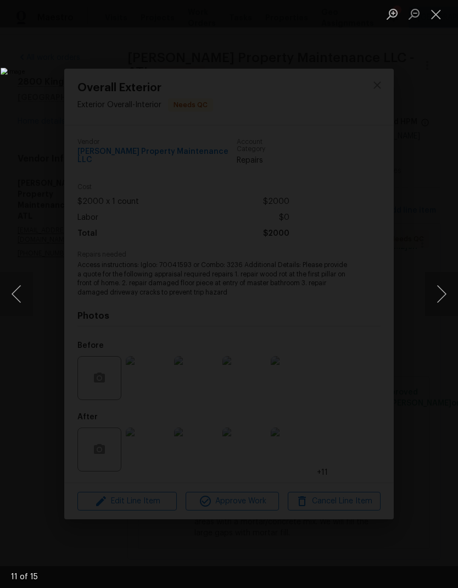
click at [436, 300] on button "Next image" at bounding box center [441, 294] width 33 height 44
click at [437, 300] on button "Next image" at bounding box center [441, 294] width 33 height 44
click at [436, 301] on button "Next image" at bounding box center [441, 294] width 33 height 44
click at [435, 303] on button "Next image" at bounding box center [441, 294] width 33 height 44
click at [434, 303] on button "Next image" at bounding box center [441, 294] width 33 height 44
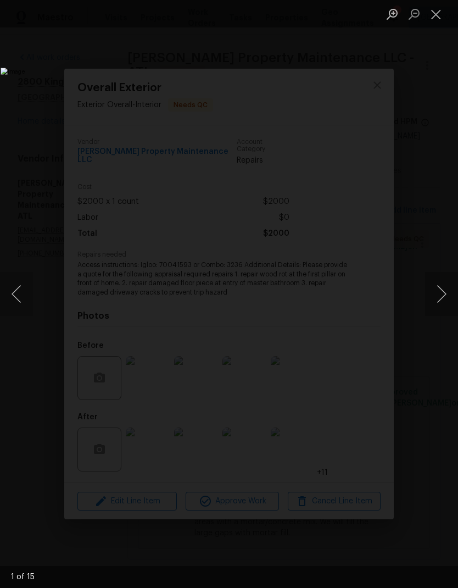
click at [435, 303] on button "Next image" at bounding box center [441, 294] width 33 height 44
click at [436, 302] on button "Next image" at bounding box center [441, 294] width 33 height 44
click at [439, 18] on button "Close lightbox" at bounding box center [436, 13] width 22 height 19
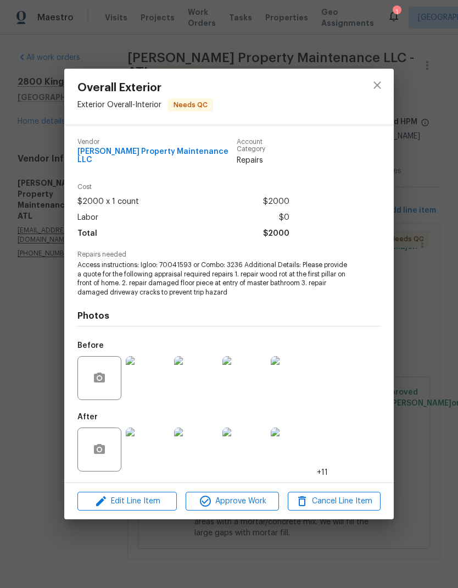
click at [152, 457] on img at bounding box center [148, 450] width 44 height 44
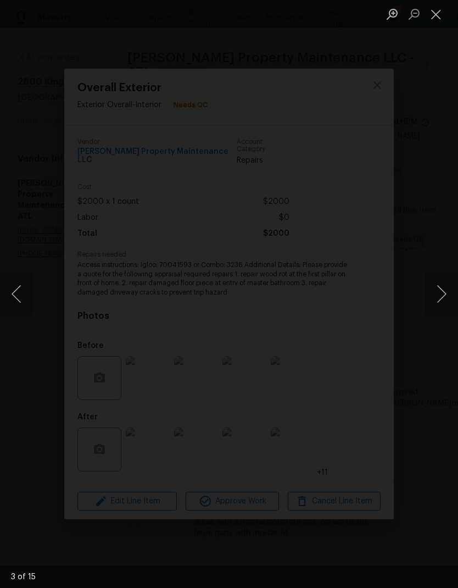
click at [443, 292] on button "Next image" at bounding box center [441, 294] width 33 height 44
click at [441, 295] on button "Next image" at bounding box center [441, 294] width 33 height 44
click at [442, 292] on button "Next image" at bounding box center [441, 294] width 33 height 44
click at [441, 295] on button "Next image" at bounding box center [441, 294] width 33 height 44
click at [444, 299] on button "Next image" at bounding box center [441, 294] width 33 height 44
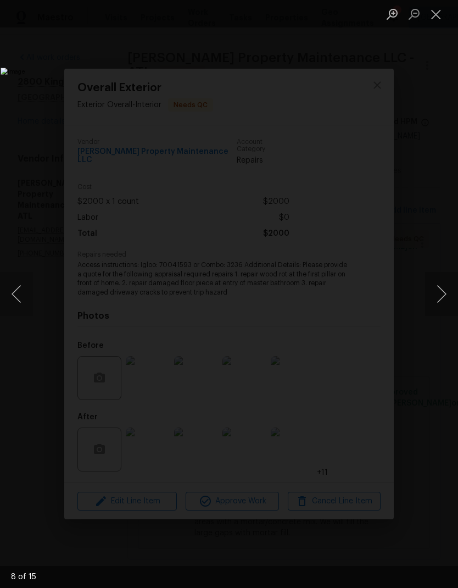
click at [444, 298] on button "Next image" at bounding box center [441, 294] width 33 height 44
click at [28, 291] on button "Previous image" at bounding box center [16, 294] width 33 height 44
click at [441, 295] on button "Next image" at bounding box center [441, 294] width 33 height 44
click at [439, 295] on button "Next image" at bounding box center [441, 294] width 33 height 44
click at [440, 296] on button "Next image" at bounding box center [441, 294] width 33 height 44
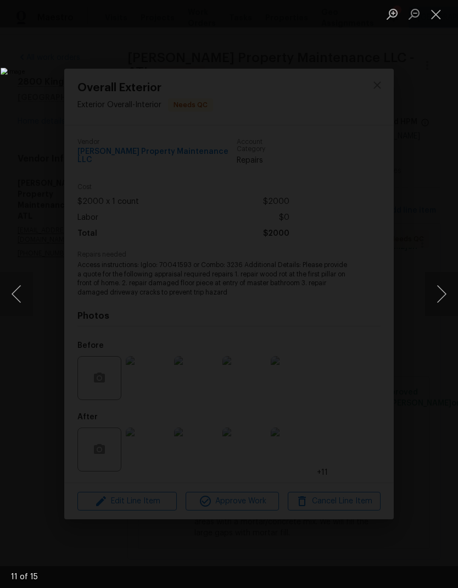
click at [441, 297] on button "Next image" at bounding box center [441, 294] width 33 height 44
click at [440, 297] on button "Next image" at bounding box center [441, 294] width 33 height 44
click at [437, 297] on button "Next image" at bounding box center [441, 294] width 33 height 44
click at [441, 300] on button "Next image" at bounding box center [441, 294] width 33 height 44
click at [443, 297] on button "Next image" at bounding box center [441, 294] width 33 height 44
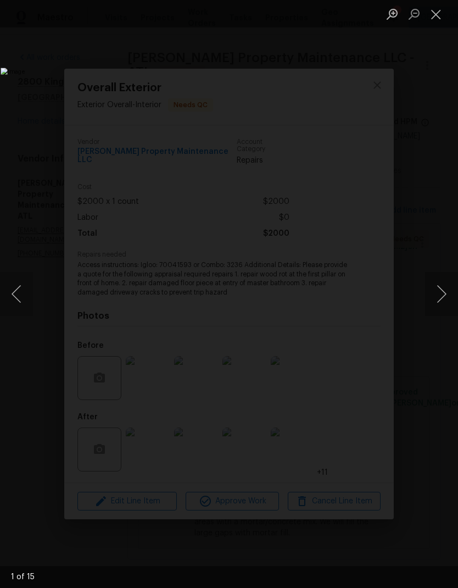
click at [442, 296] on button "Next image" at bounding box center [441, 294] width 33 height 44
click at [441, 296] on button "Next image" at bounding box center [441, 294] width 33 height 44
click at [434, 292] on button "Next image" at bounding box center [441, 294] width 33 height 44
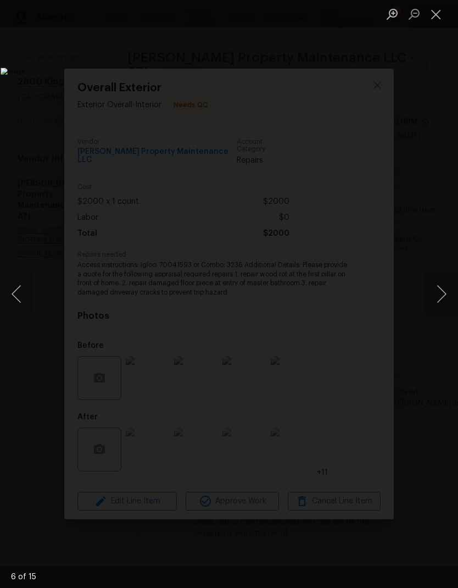
click at [437, 287] on button "Next image" at bounding box center [441, 294] width 33 height 44
click at [436, 287] on button "Next image" at bounding box center [441, 294] width 33 height 44
click at [439, 289] on button "Next image" at bounding box center [441, 294] width 33 height 44
click at [438, 288] on button "Next image" at bounding box center [441, 294] width 33 height 44
click at [439, 289] on button "Next image" at bounding box center [441, 294] width 33 height 44
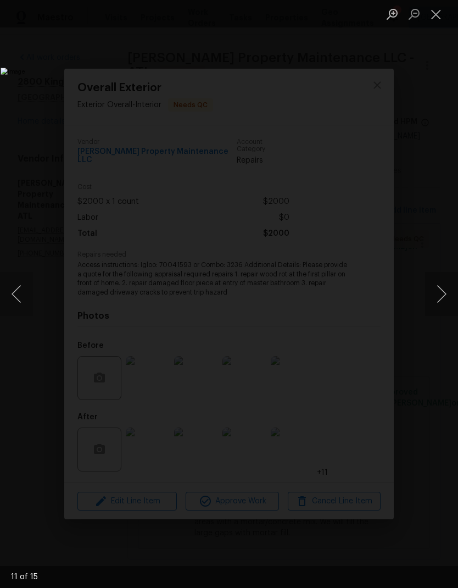
click at [438, 288] on button "Next image" at bounding box center [441, 294] width 33 height 44
click at [439, 289] on button "Next image" at bounding box center [441, 294] width 33 height 44
click at [438, 289] on button "Next image" at bounding box center [441, 294] width 33 height 44
click at [437, 289] on button "Next image" at bounding box center [441, 294] width 33 height 44
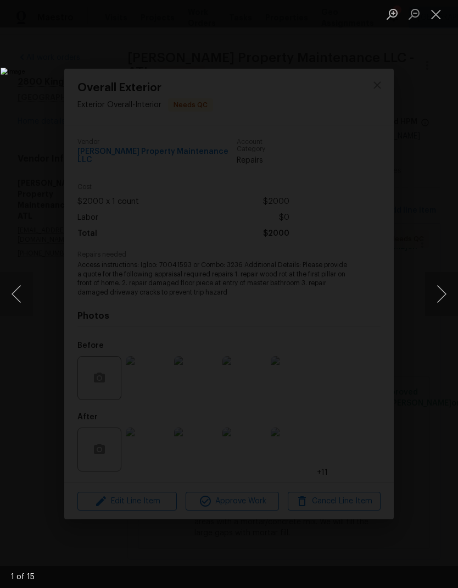
click at [439, 289] on button "Next image" at bounding box center [441, 294] width 33 height 44
click at [438, 289] on button "Next image" at bounding box center [441, 294] width 33 height 44
click at [438, 290] on button "Next image" at bounding box center [441, 294] width 33 height 44
click at [437, 290] on button "Next image" at bounding box center [441, 294] width 33 height 44
click at [437, 18] on button "Close lightbox" at bounding box center [436, 13] width 22 height 19
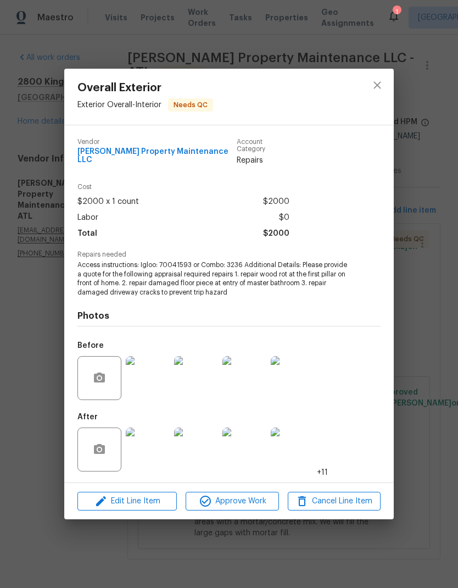
click at [150, 376] on img at bounding box center [148, 378] width 44 height 44
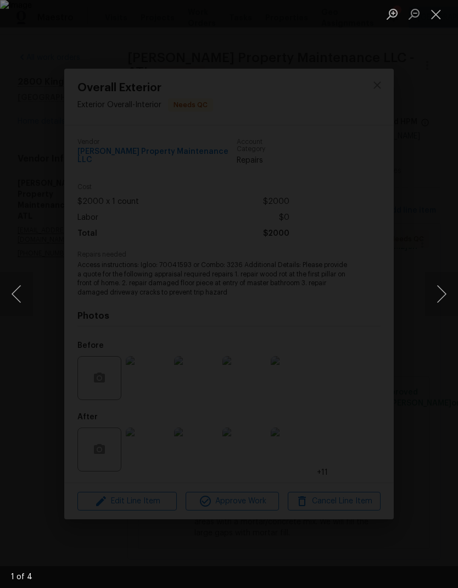
click at [442, 295] on button "Next image" at bounding box center [441, 294] width 33 height 44
click at [445, 296] on button "Next image" at bounding box center [441, 294] width 33 height 44
click at [446, 297] on button "Next image" at bounding box center [441, 294] width 33 height 44
click at [446, 298] on button "Next image" at bounding box center [441, 294] width 33 height 44
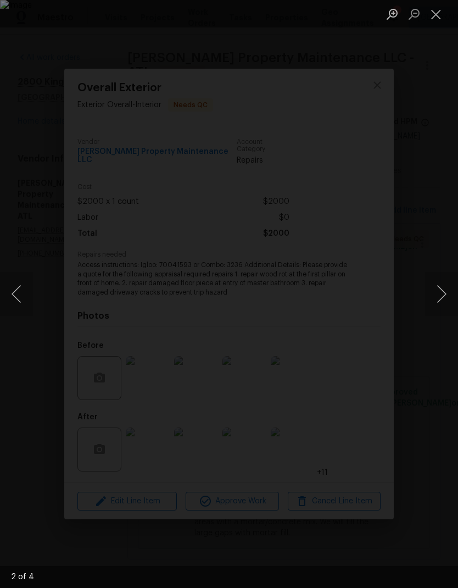
click at [445, 299] on button "Next image" at bounding box center [441, 294] width 33 height 44
click at [445, 298] on button "Next image" at bounding box center [441, 294] width 33 height 44
click at [446, 297] on button "Next image" at bounding box center [441, 294] width 33 height 44
click at [445, 298] on button "Next image" at bounding box center [441, 294] width 33 height 44
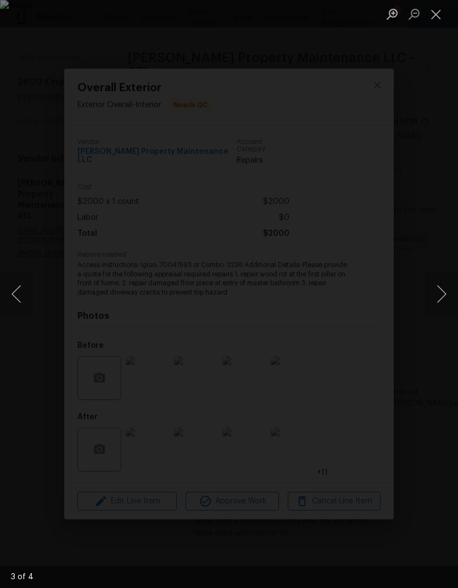
click at [437, 18] on button "Close lightbox" at bounding box center [436, 13] width 22 height 19
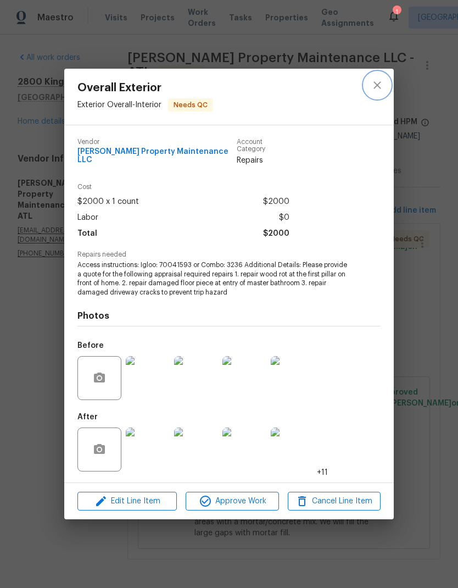
click at [384, 90] on button "close" at bounding box center [377, 85] width 26 height 26
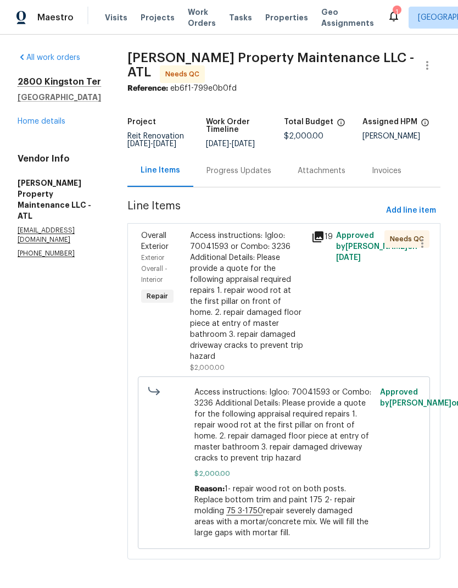
click at [256, 175] on div "Progress Updates" at bounding box center [239, 170] width 65 height 11
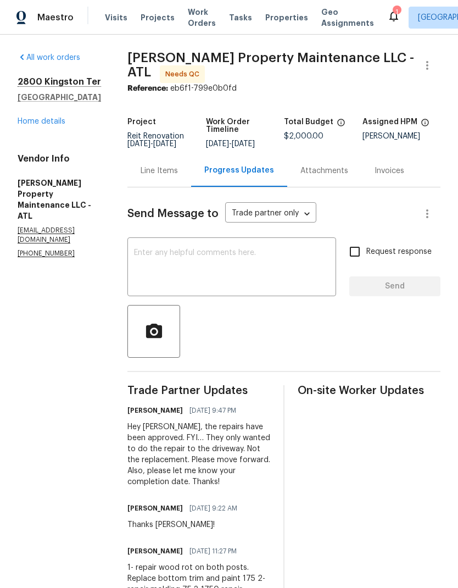
click at [223, 256] on textarea at bounding box center [232, 268] width 196 height 38
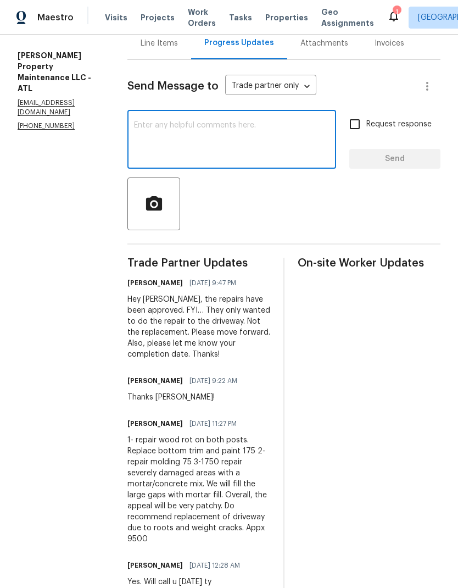
scroll to position [130, 0]
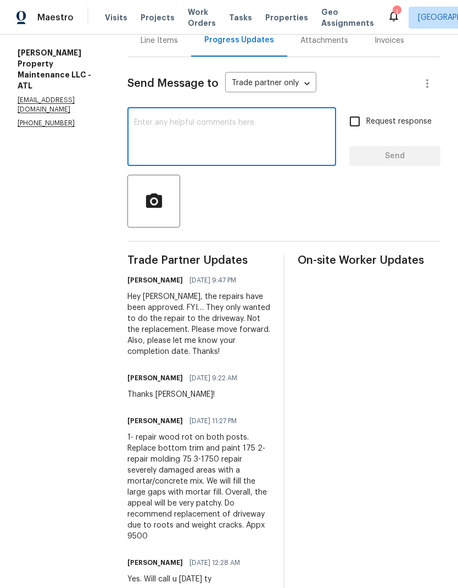
click at [79, 299] on section "All work orders 2800 Kingston Ter Atlanta, GA 30344 Home details Vendor Info Gl…" at bounding box center [60, 287] width 84 height 730
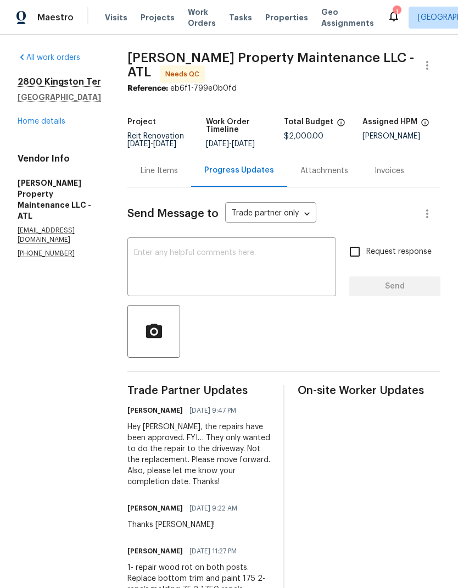
scroll to position [0, 0]
click at [214, 253] on textarea at bounding box center [232, 268] width 196 height 38
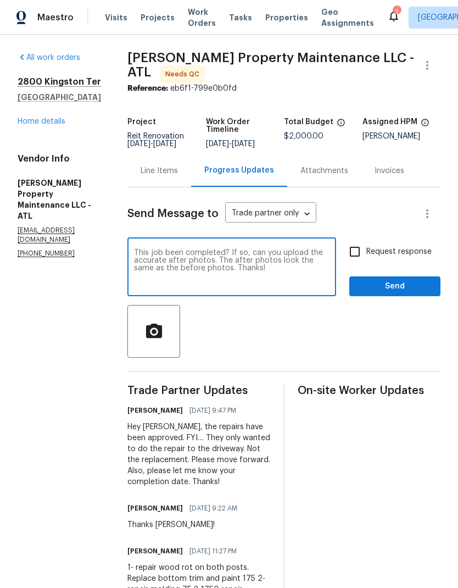
click at [143, 252] on textarea "This job been completed? If so, can you upload the accurate after photos. The a…" at bounding box center [232, 268] width 196 height 38
click at [269, 257] on textarea "This job been completed? If so, can you upload the accurate after photos. The a…" at bounding box center [232, 268] width 196 height 38
type textarea "Has This job been completed? If so, can you upload the accurate after photos. T…"
click at [357, 250] on input "Request response" at bounding box center [354, 251] width 23 height 23
checkbox input "true"
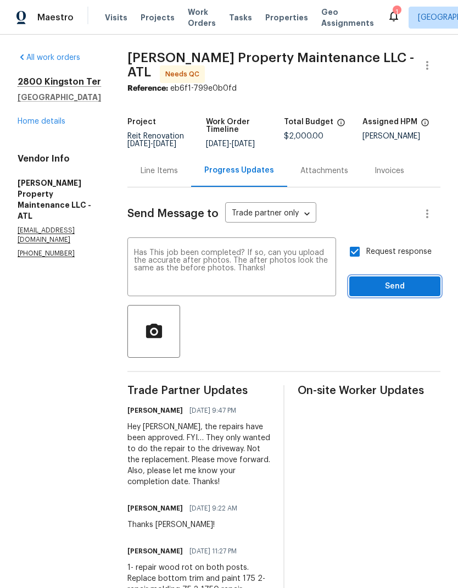
click at [403, 284] on span "Send" at bounding box center [395, 287] width 74 height 14
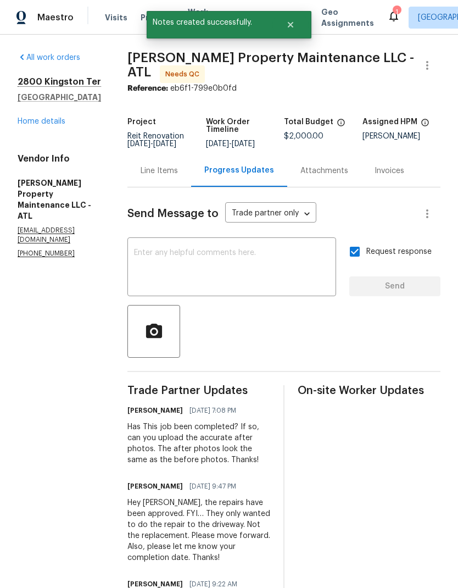
click at [53, 125] on link "Home details" at bounding box center [42, 122] width 48 height 8
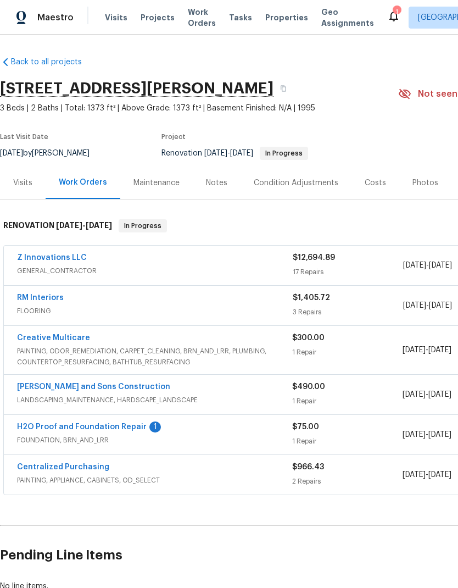
click at [123, 430] on link "H2O Proof and Foundation Repair" at bounding box center [82, 427] width 130 height 8
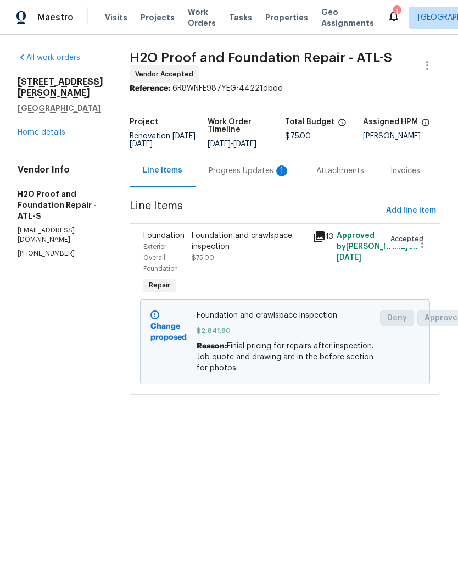
click at [257, 171] on div "Progress Updates 1" at bounding box center [249, 170] width 81 height 11
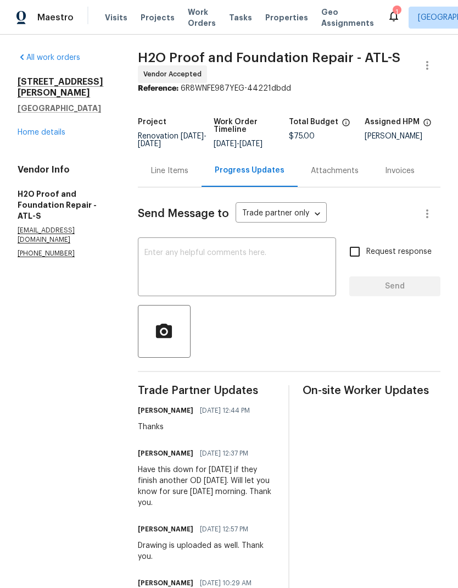
click at [173, 170] on div "Line Items" at bounding box center [169, 170] width 37 height 11
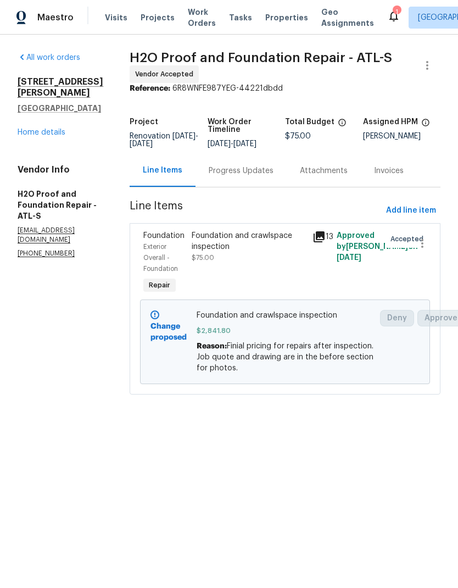
click at [54, 129] on link "Home details" at bounding box center [42, 133] width 48 height 8
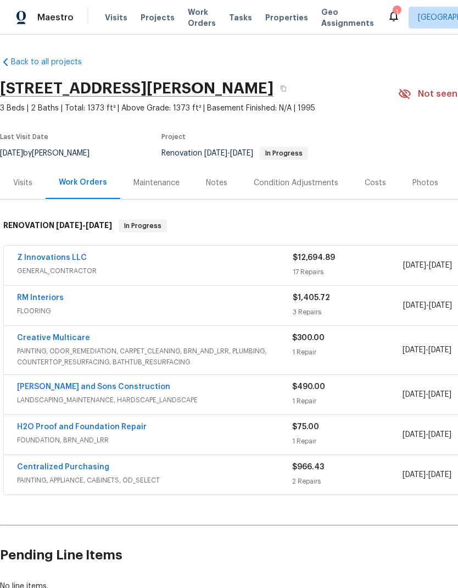
click at [67, 258] on link "Z Innovations LLC" at bounding box center [52, 258] width 70 height 8
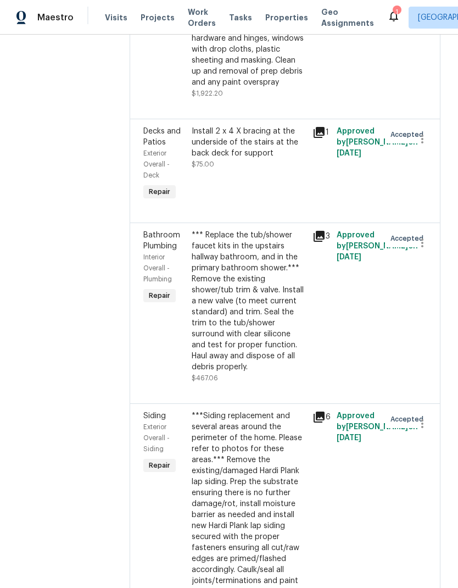
scroll to position [3080, 0]
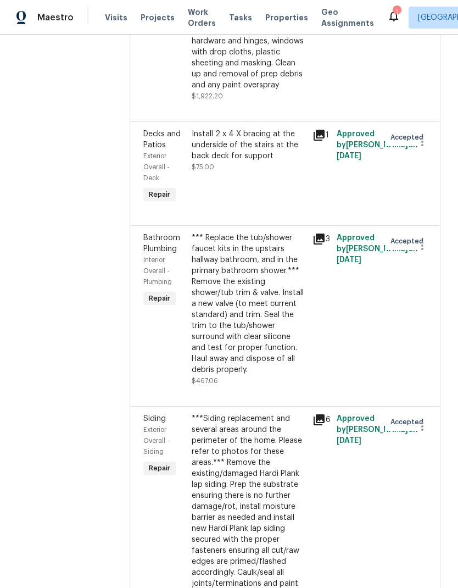
click at [260, 257] on div "*** Replace the tub/shower faucet kits in the upstairs hallway bathroom, and in…" at bounding box center [249, 303] width 114 height 143
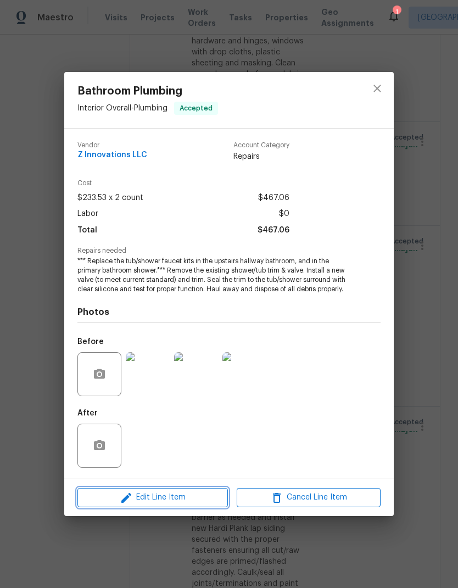
click at [197, 498] on span "Edit Line Item" at bounding box center [153, 498] width 144 height 14
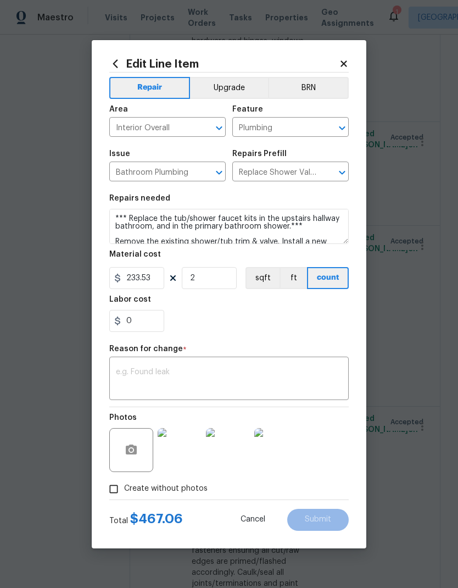
click at [186, 373] on textarea at bounding box center [229, 379] width 226 height 23
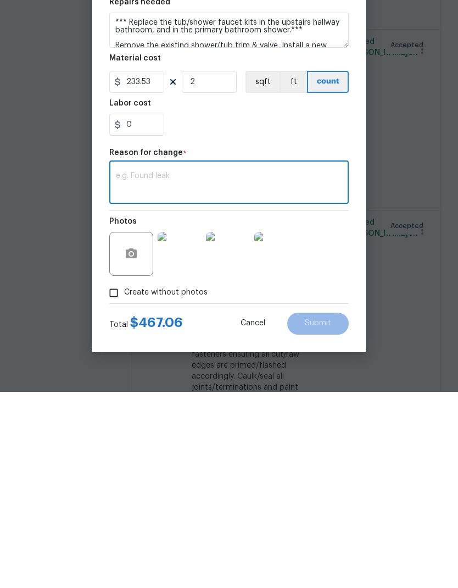
click at [163, 368] on textarea at bounding box center [229, 379] width 226 height 23
paste textarea "**********"
type textarea "**********"
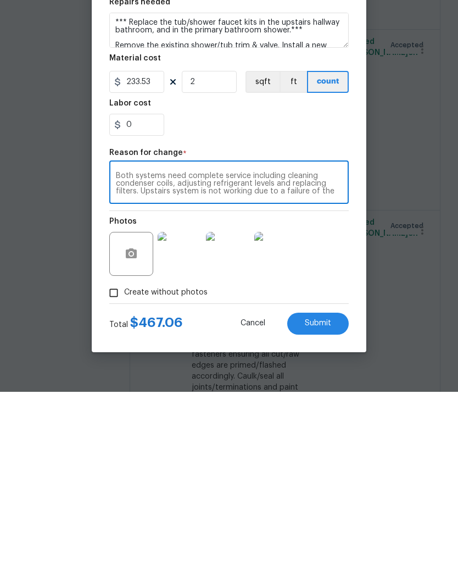
scroll to position [69, 0]
click at [252, 368] on textarea "**********" at bounding box center [229, 379] width 226 height 23
